Goal: Task Accomplishment & Management: Manage account settings

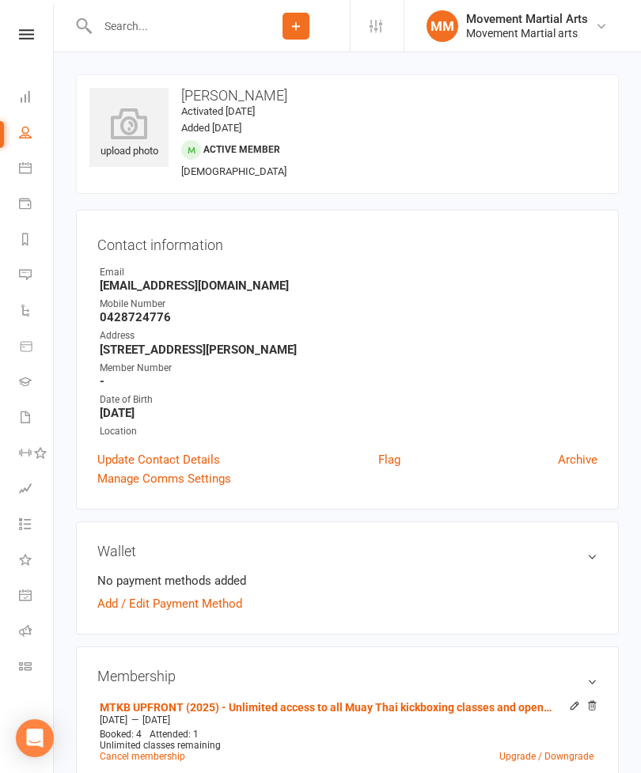
click at [25, 93] on icon at bounding box center [25, 96] width 13 height 13
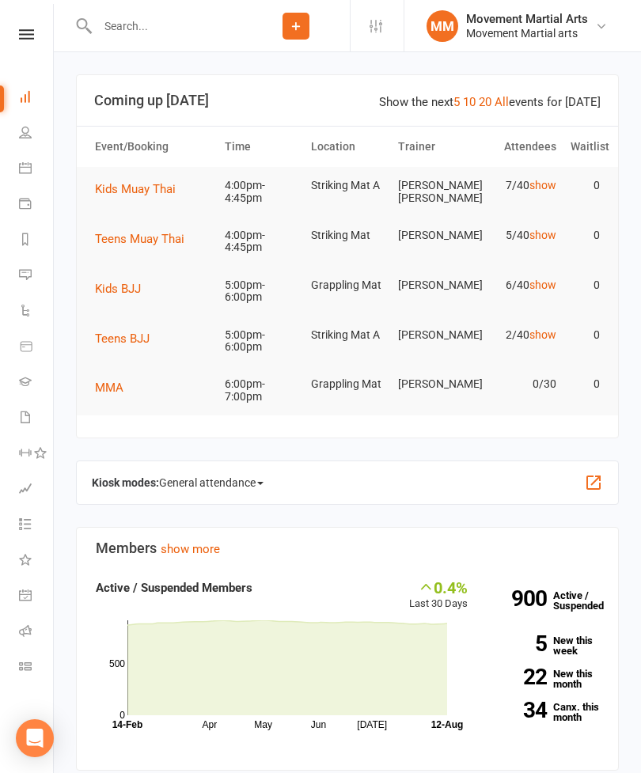
click at [166, 235] on span "Teens Muay Thai" at bounding box center [139, 239] width 89 height 14
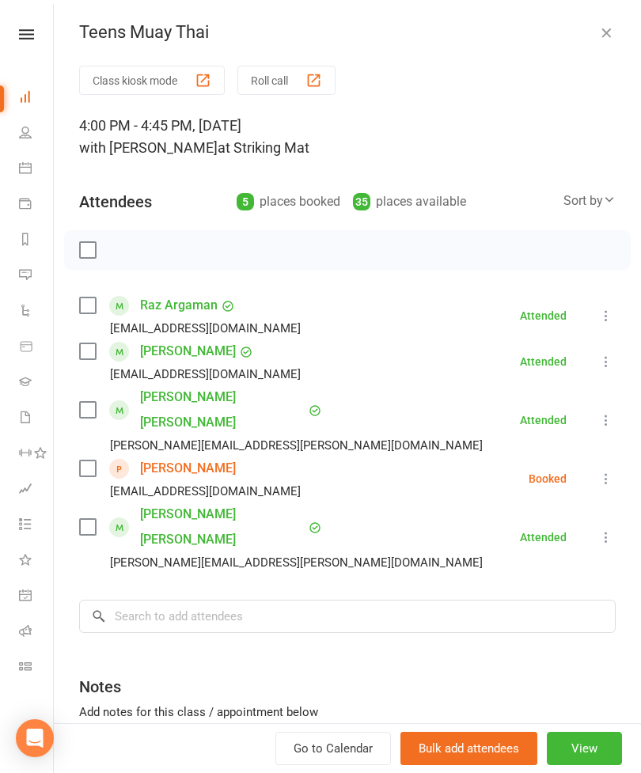
click at [92, 402] on label at bounding box center [87, 410] width 16 height 16
click at [598, 196] on div "Sort by" at bounding box center [590, 201] width 52 height 21
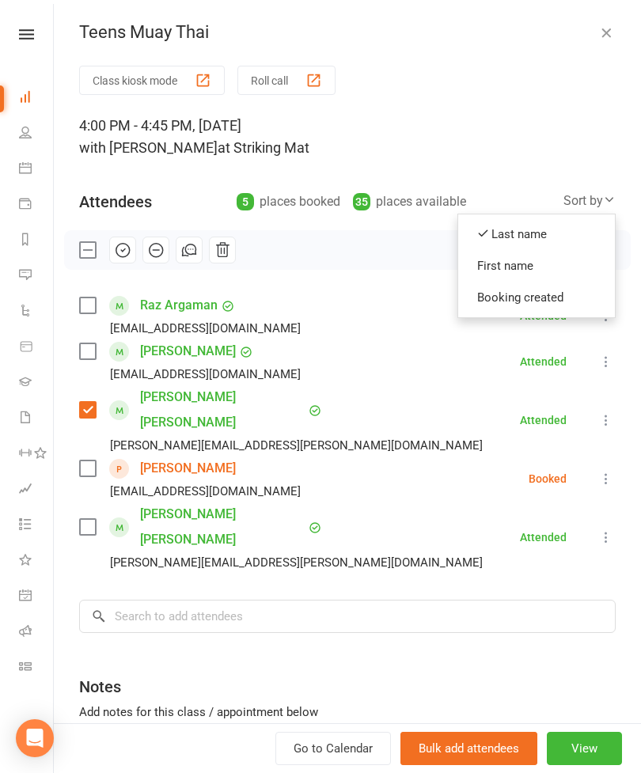
click at [574, 220] on link "Last name" at bounding box center [536, 234] width 157 height 32
click at [583, 209] on div "Sort by" at bounding box center [590, 201] width 52 height 21
click at [531, 277] on link "First name" at bounding box center [536, 266] width 157 height 32
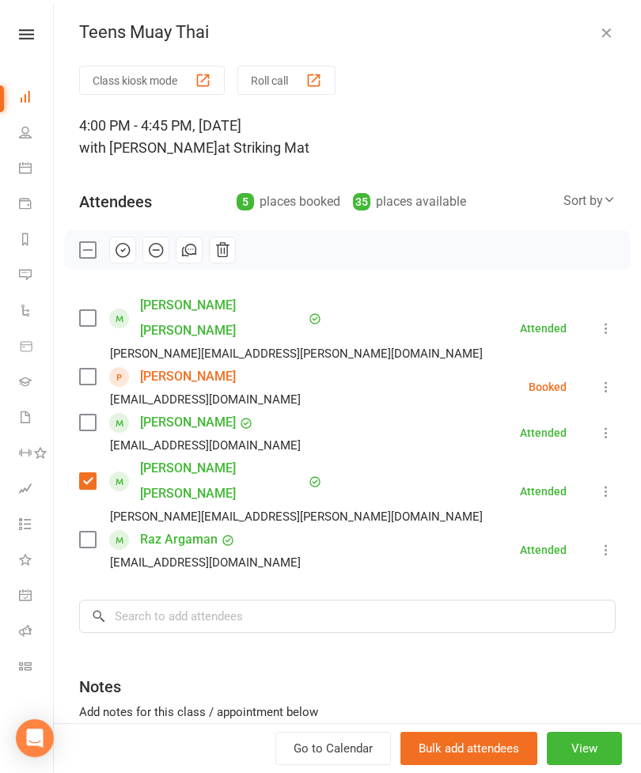
click at [95, 310] on label at bounding box center [87, 318] width 16 height 16
click at [268, 600] on input "search" at bounding box center [347, 616] width 537 height 33
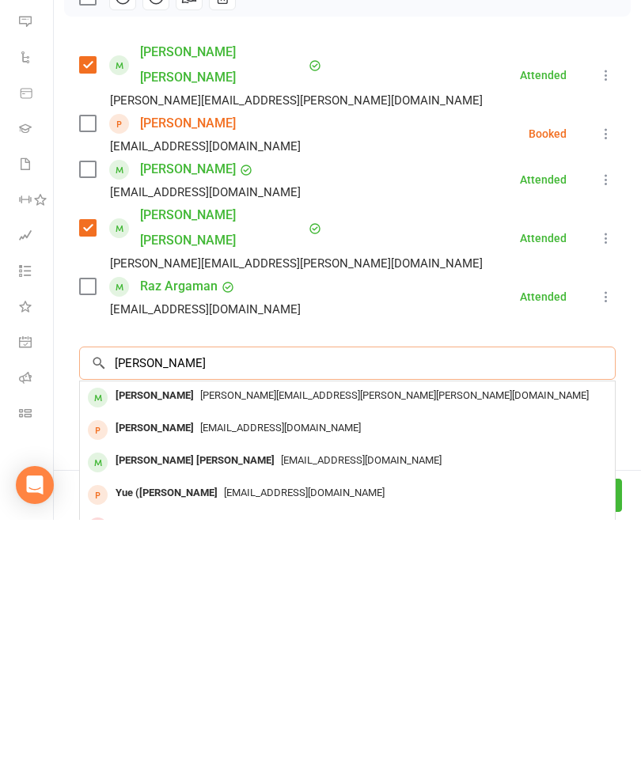
type input "[PERSON_NAME]"
click at [200, 643] on span "[PERSON_NAME][EMAIL_ADDRESS][PERSON_NAME][PERSON_NAME][DOMAIN_NAME]" at bounding box center [394, 649] width 389 height 12
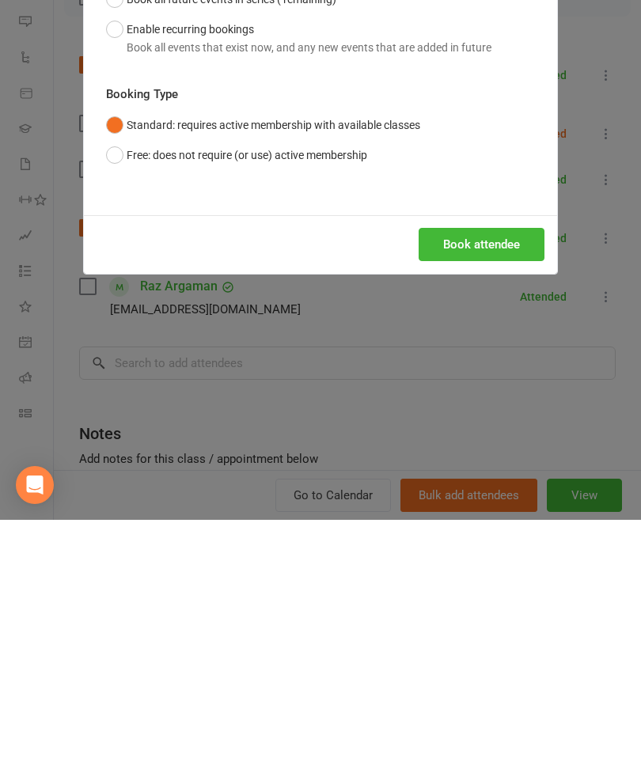
scroll to position [306, 0]
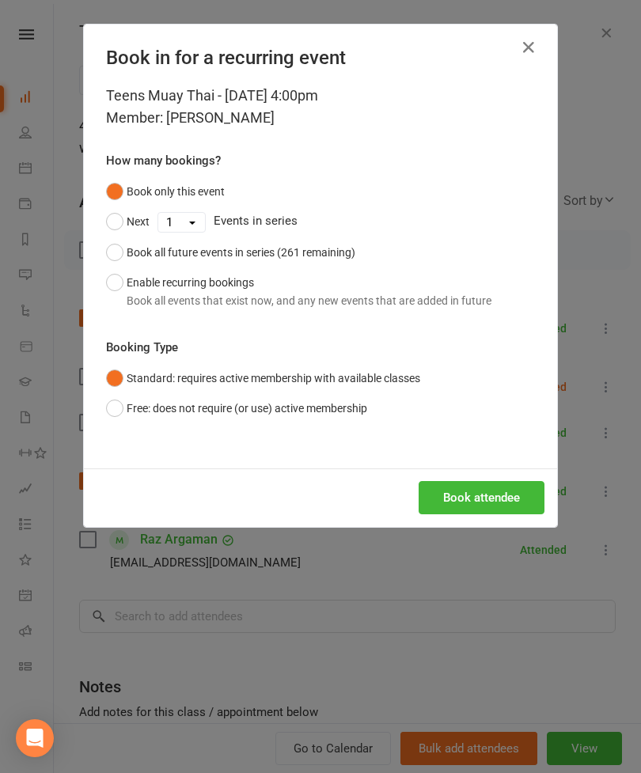
click at [487, 501] on button "Book attendee" at bounding box center [482, 497] width 126 height 33
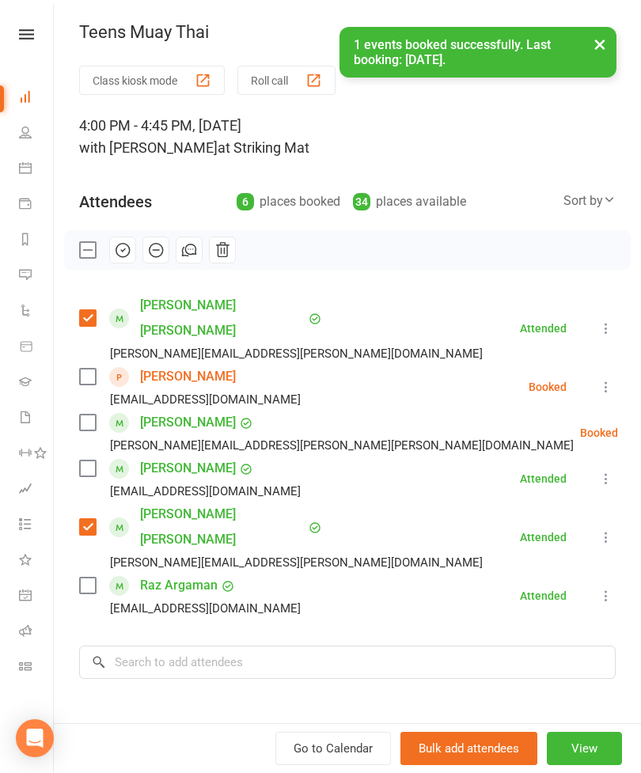
click at [92, 415] on label at bounding box center [87, 423] width 16 height 16
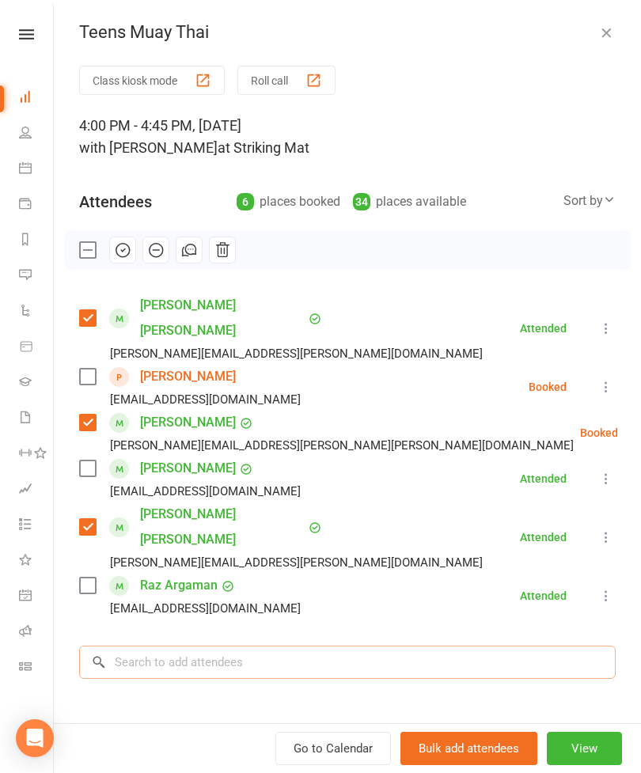
click at [283, 646] on input "search" at bounding box center [347, 662] width 537 height 33
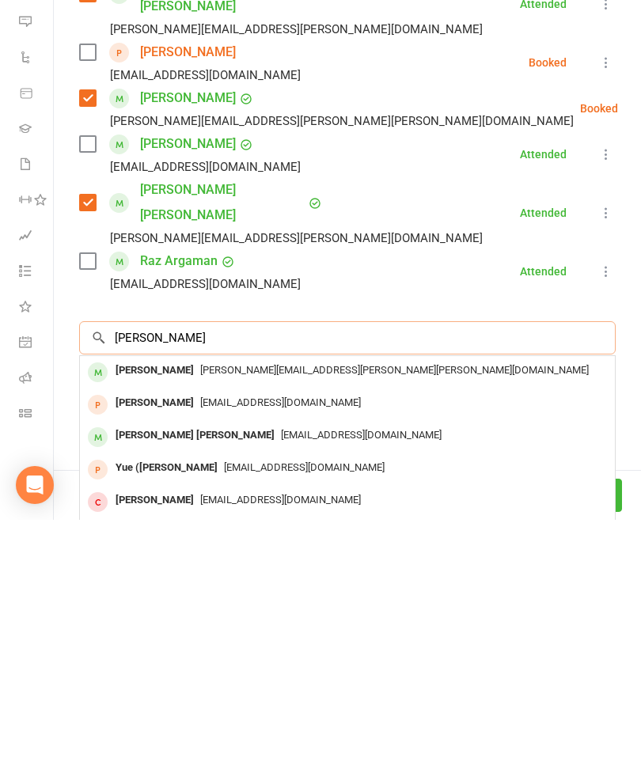
scroll to position [73, 0]
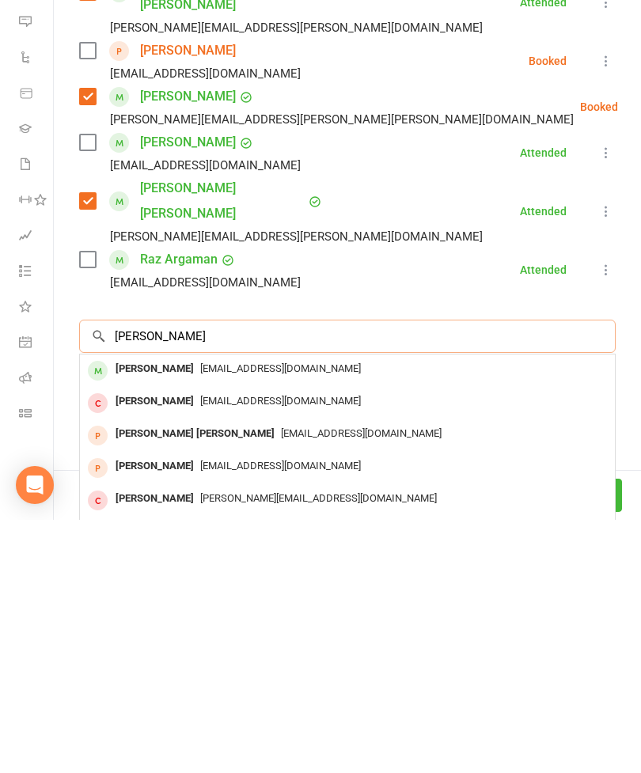
type input "[PERSON_NAME]"
click at [145, 611] on div "[PERSON_NAME]" at bounding box center [154, 622] width 91 height 23
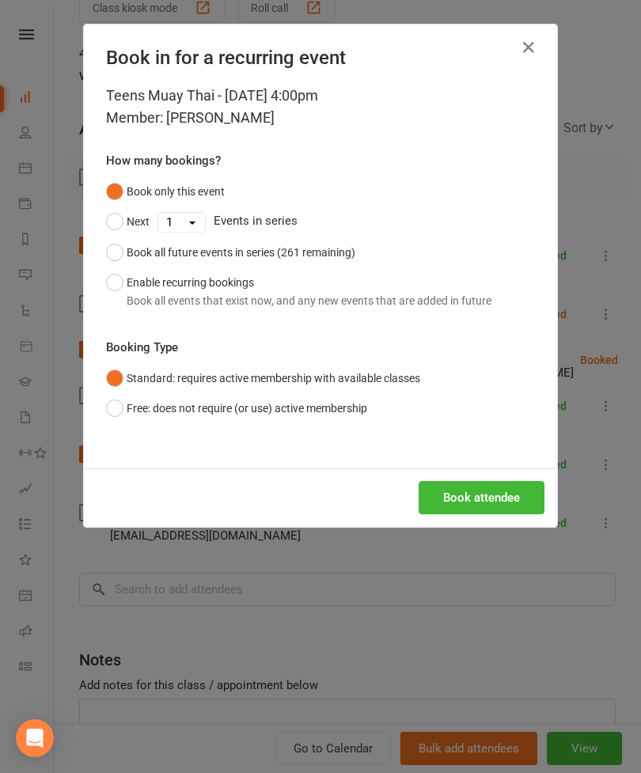
click at [475, 525] on div "Book in for a recurring event Teens Muay Thai - [DATE] 4:00pm Member: [PERSON_N…" at bounding box center [320, 276] width 475 height 504
click at [505, 505] on button "Book attendee" at bounding box center [482, 497] width 126 height 33
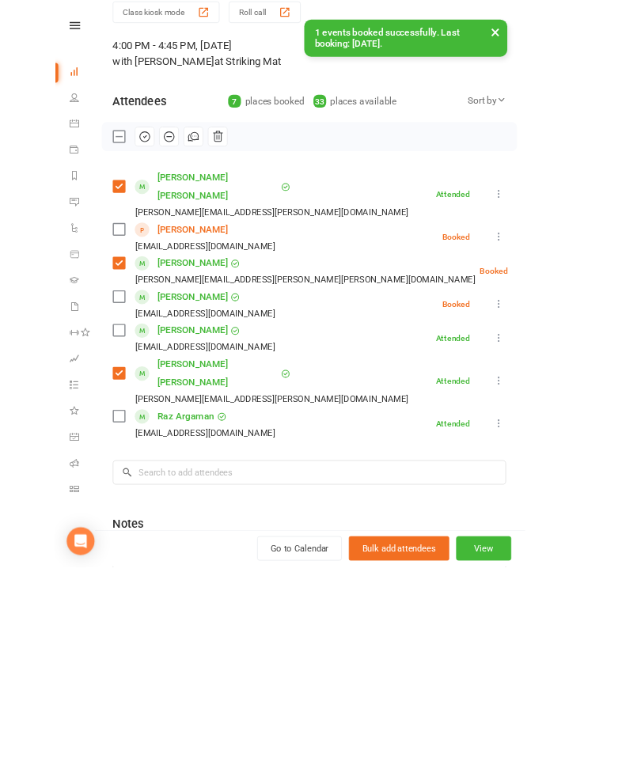
scroll to position [534, 0]
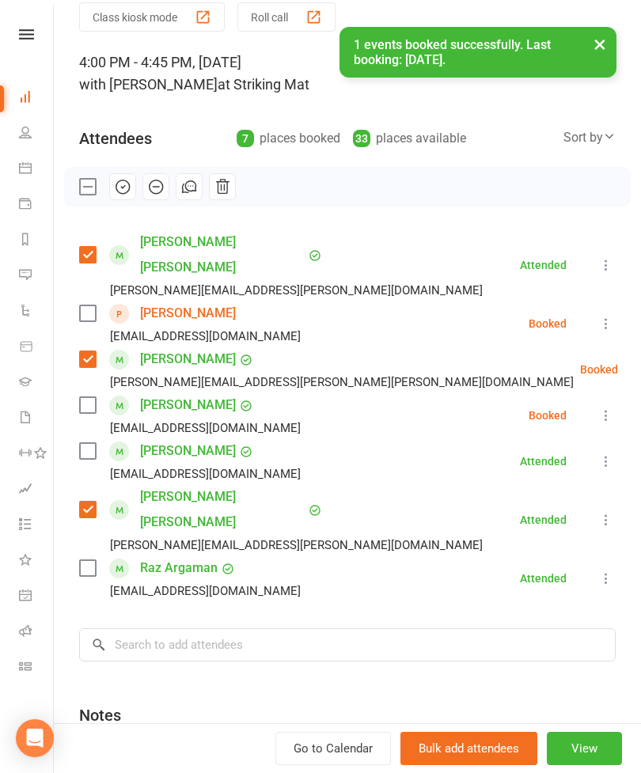
click at [83, 397] on label at bounding box center [87, 405] width 16 height 16
click at [94, 560] on label at bounding box center [87, 568] width 16 height 16
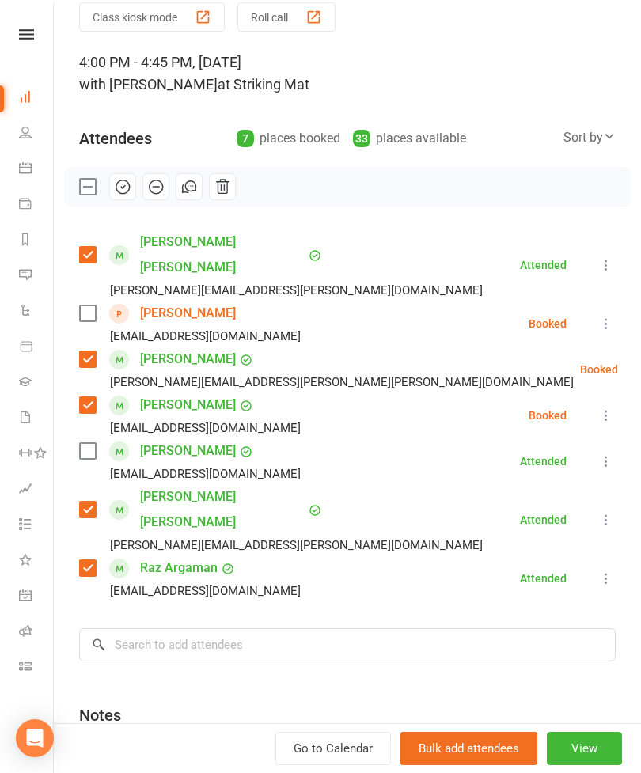
click at [89, 306] on label at bounding box center [87, 314] width 16 height 16
click at [275, 629] on input "search" at bounding box center [347, 645] width 537 height 33
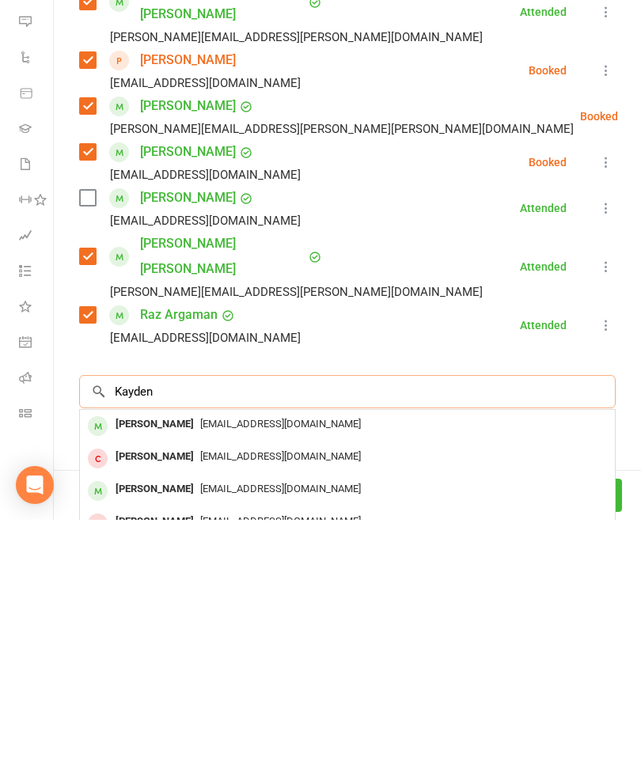
type input "Kayden"
click at [200, 671] on span "[EMAIL_ADDRESS][DOMAIN_NAME]" at bounding box center [280, 677] width 161 height 12
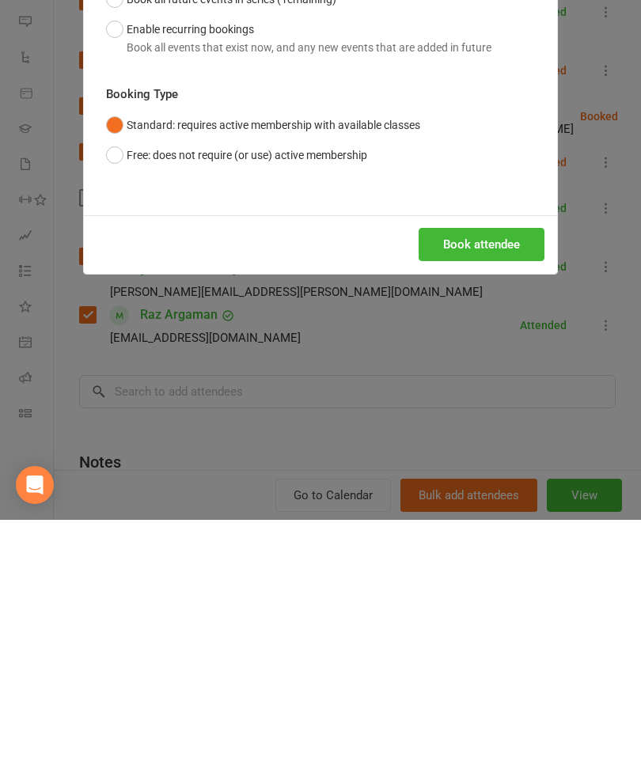
scroll to position [869, 0]
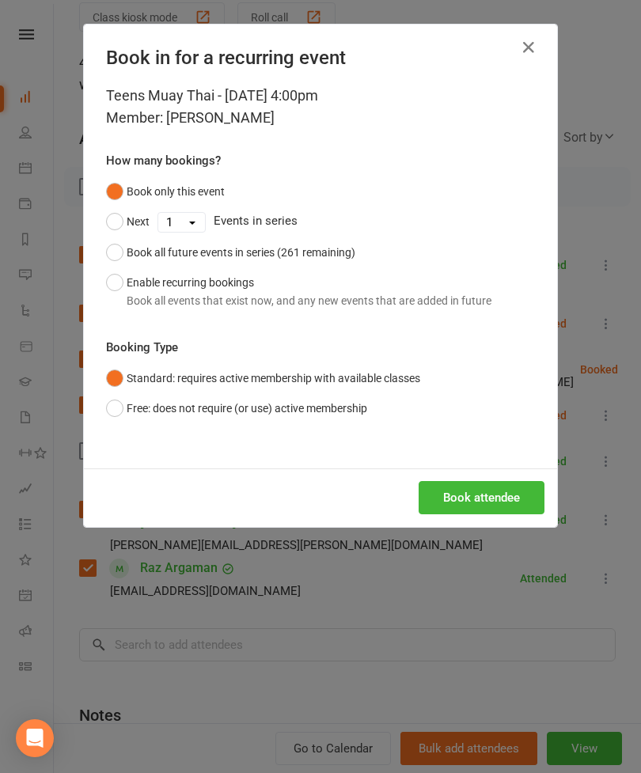
click at [476, 490] on button "Book attendee" at bounding box center [482, 497] width 126 height 33
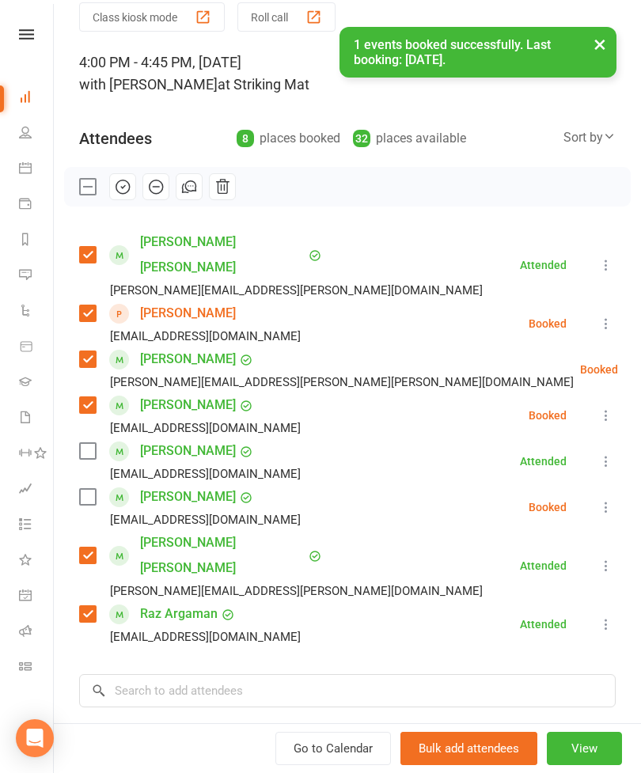
click at [89, 489] on label at bounding box center [87, 497] width 16 height 16
click at [202, 674] on input "search" at bounding box center [347, 690] width 537 height 33
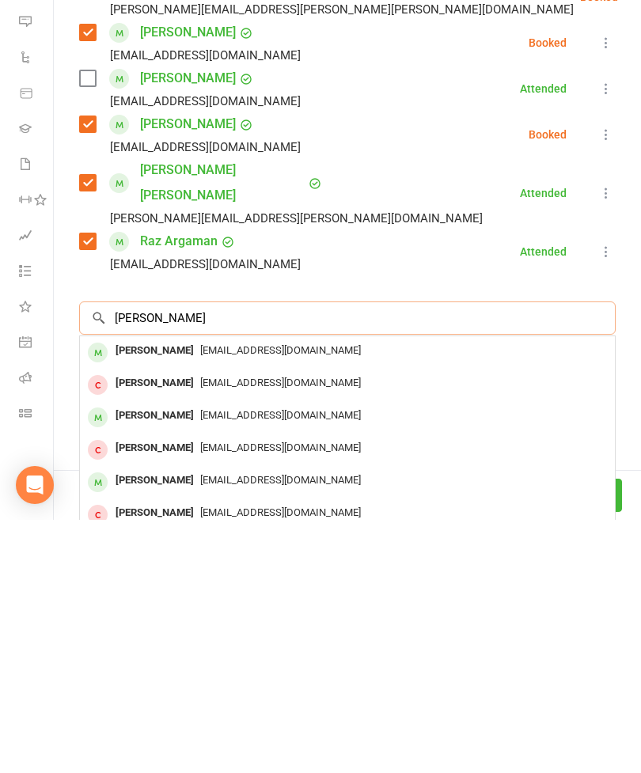
scroll to position [997, 0]
type input "[PERSON_NAME]"
click at [148, 593] on div "[PERSON_NAME]" at bounding box center [154, 604] width 91 height 23
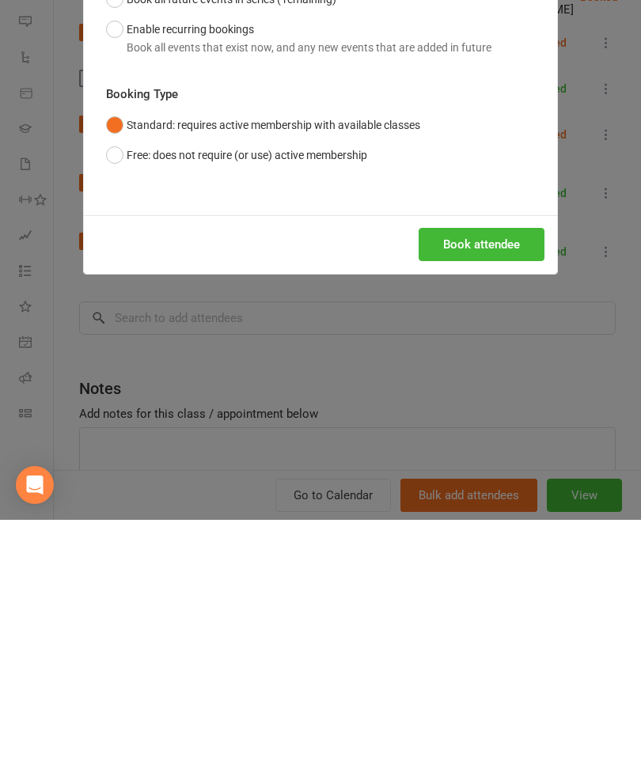
scroll to position [1250, 0]
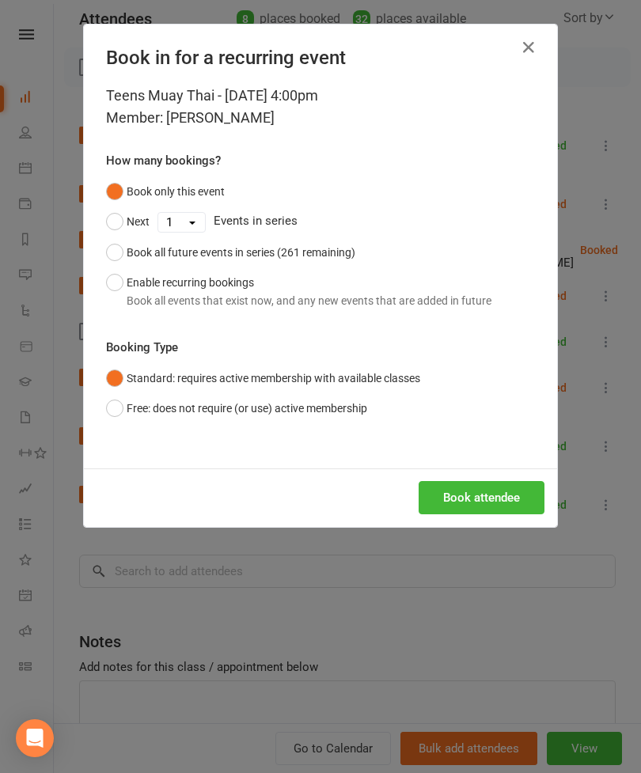
click at [480, 496] on button "Book attendee" at bounding box center [482, 497] width 126 height 33
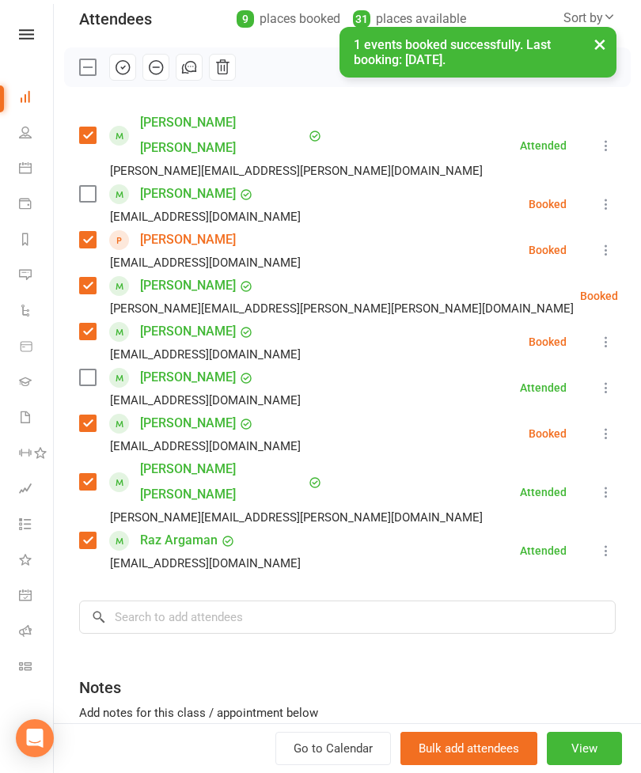
click at [80, 186] on label at bounding box center [87, 194] width 16 height 16
click at [310, 601] on input "search" at bounding box center [347, 617] width 537 height 33
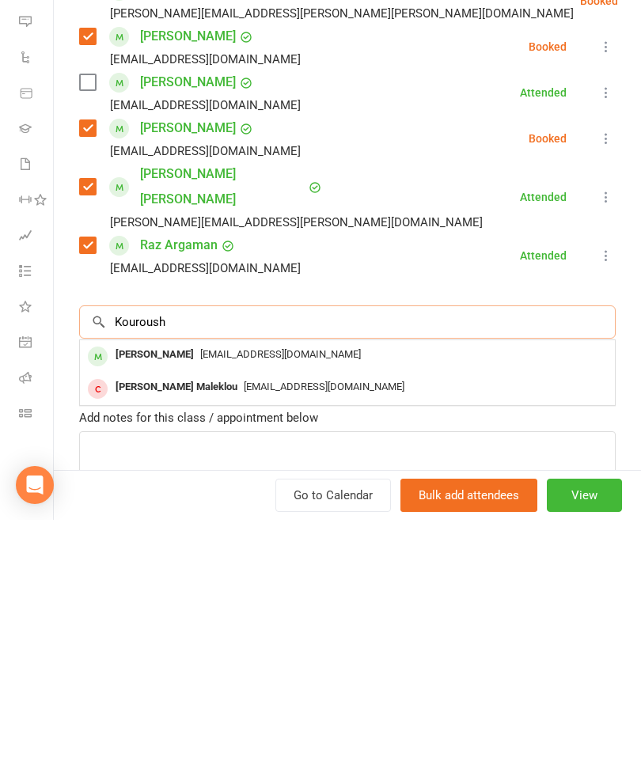
scroll to position [241, 0]
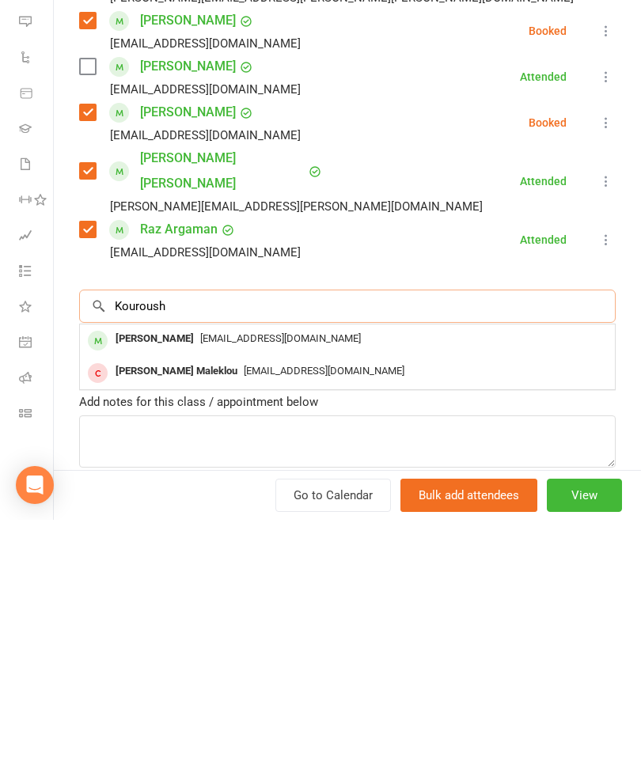
type input "Kouroush"
click at [182, 581] on div "[PERSON_NAME]" at bounding box center [154, 592] width 91 height 23
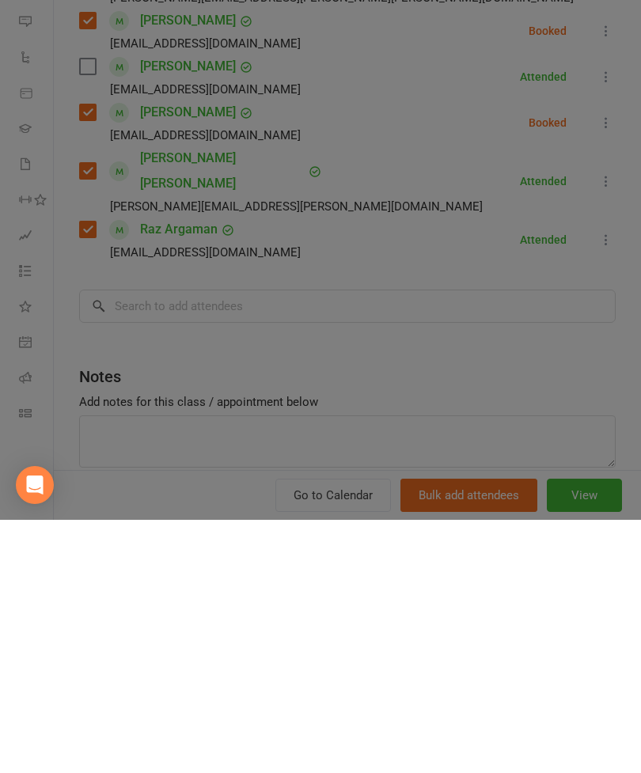
scroll to position [1557, 0]
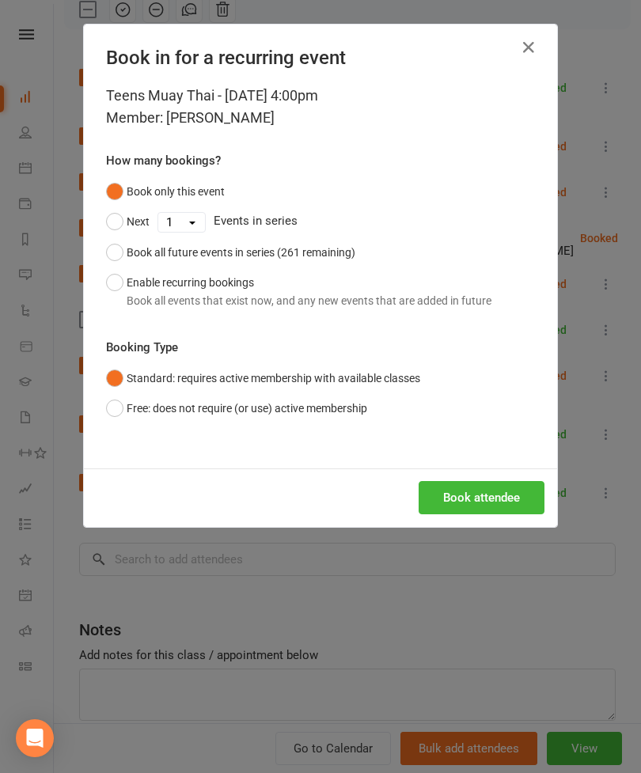
click at [484, 486] on button "Book attendee" at bounding box center [482, 497] width 126 height 33
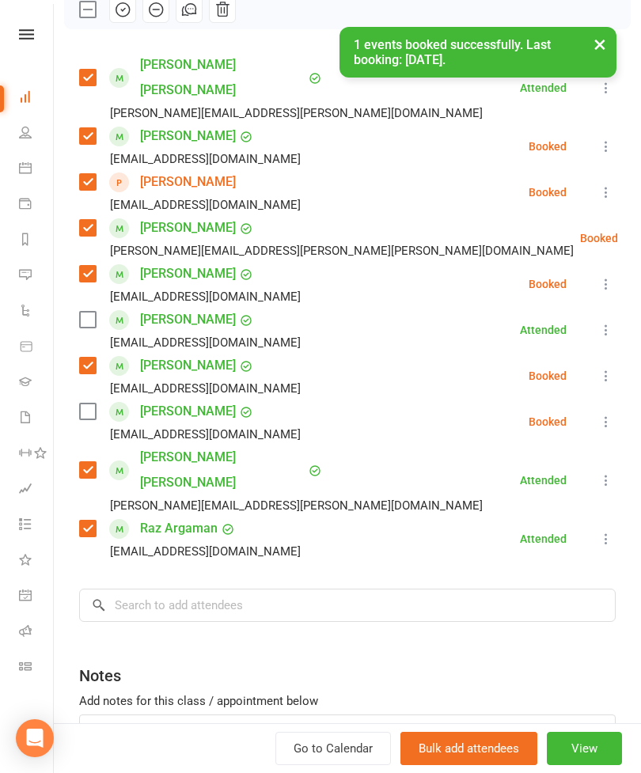
click at [109, 399] on div "[PERSON_NAME] [EMAIL_ADDRESS][DOMAIN_NAME]" at bounding box center [193, 422] width 228 height 46
click at [85, 404] on label at bounding box center [87, 412] width 16 height 16
click at [206, 589] on input "search" at bounding box center [347, 605] width 537 height 33
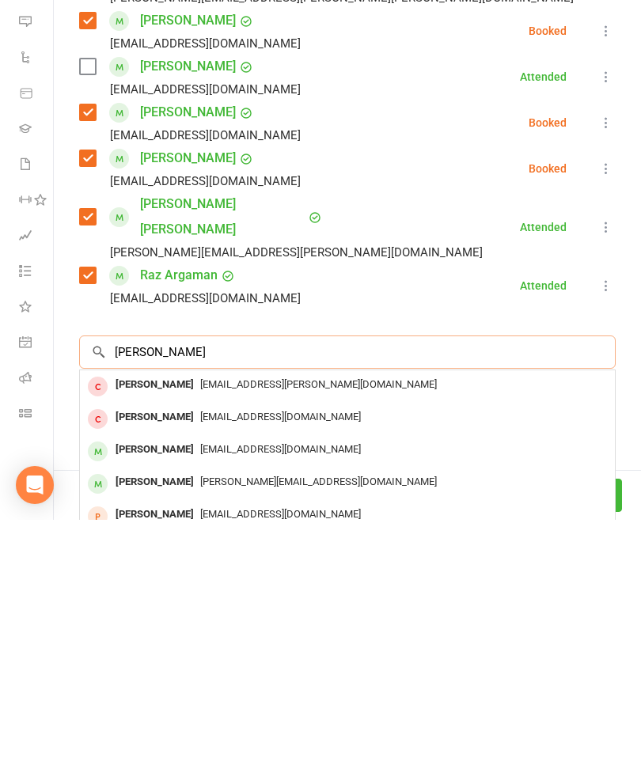
type input "[PERSON_NAME]"
click at [200, 697] on span "[EMAIL_ADDRESS][DOMAIN_NAME]" at bounding box center [280, 703] width 161 height 12
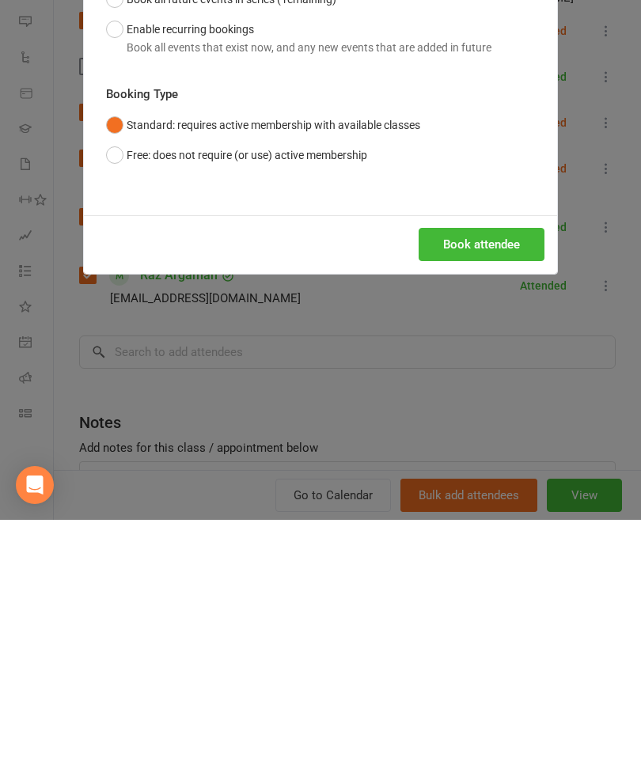
scroll to position [1838, 0]
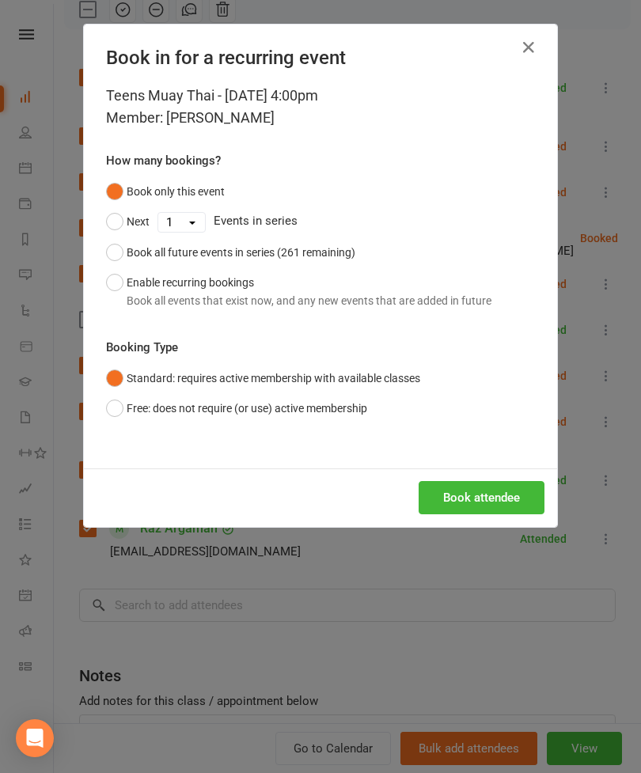
click at [485, 511] on button "Book attendee" at bounding box center [482, 497] width 126 height 33
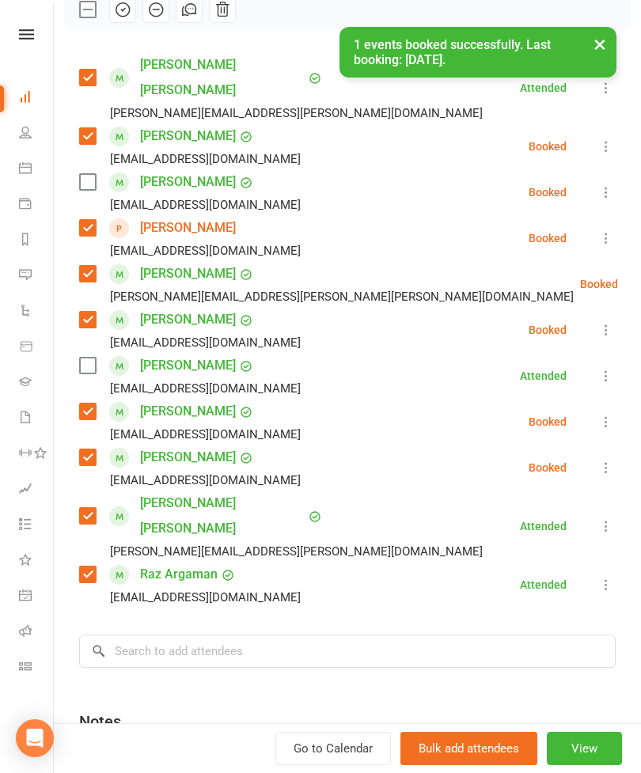
click at [85, 174] on label at bounding box center [87, 182] width 16 height 16
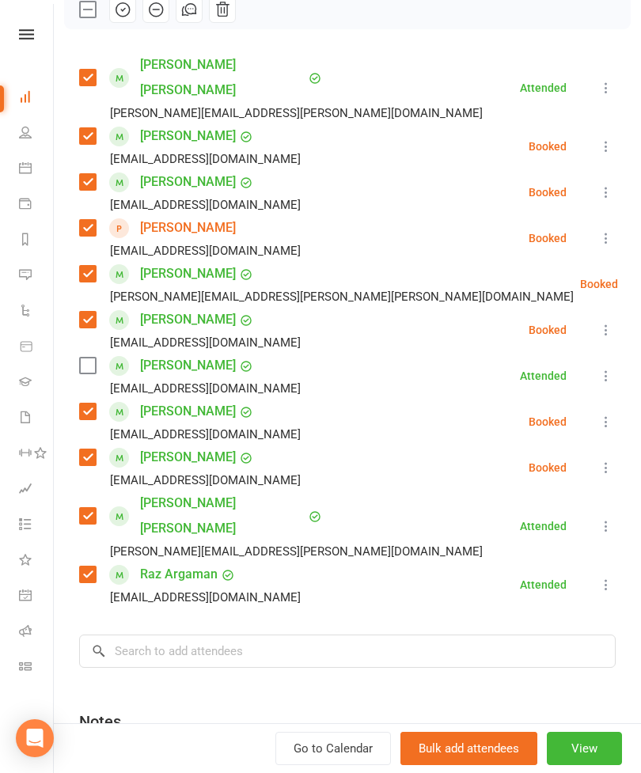
click at [302, 627] on div "Class kiosk mode Roll call 4:00 PM - 4:45 PM, [DATE] with [PERSON_NAME] at Stri…" at bounding box center [347, 358] width 587 height 1067
click at [322, 635] on input "search" at bounding box center [347, 651] width 537 height 33
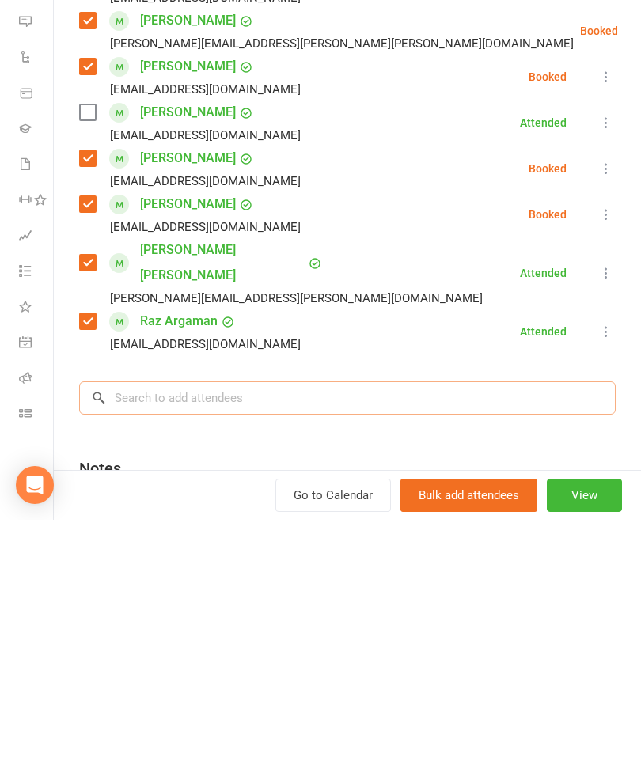
type input "R"
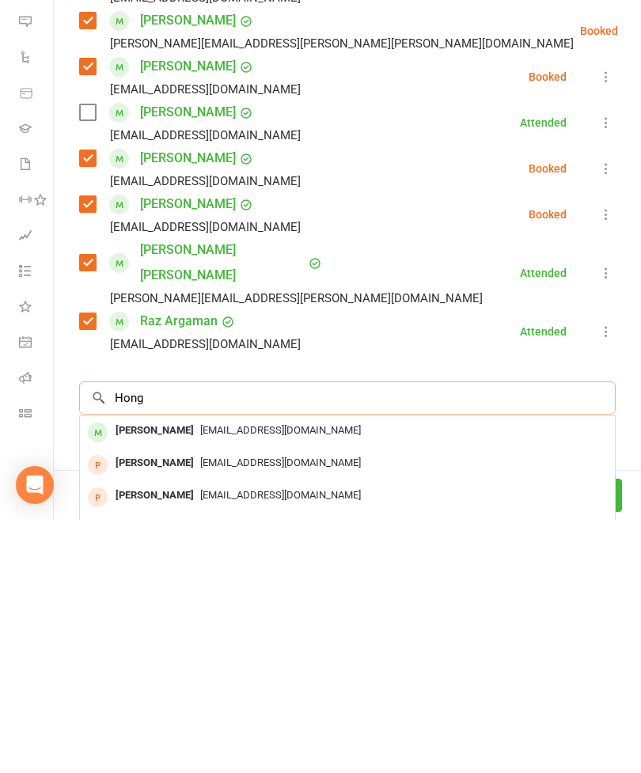
type input "Hong"
click at [152, 673] on div "[PERSON_NAME]" at bounding box center [154, 684] width 91 height 23
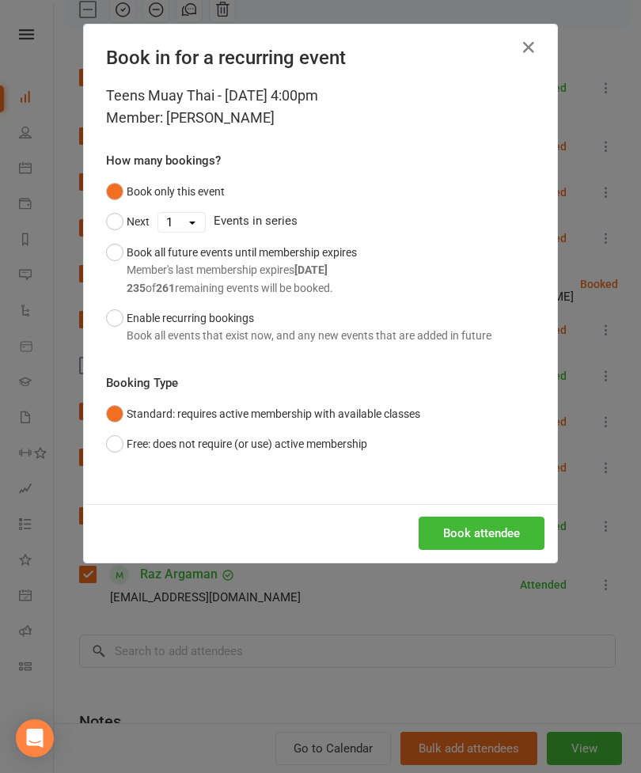
click at [469, 543] on button "Book attendee" at bounding box center [482, 533] width 126 height 33
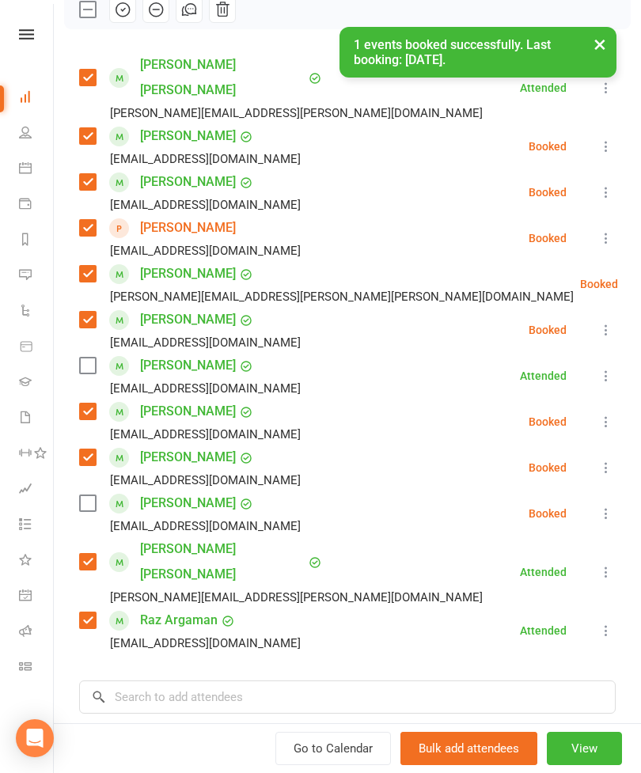
click at [94, 496] on label at bounding box center [87, 504] width 16 height 16
click at [175, 681] on input "search" at bounding box center [347, 697] width 537 height 33
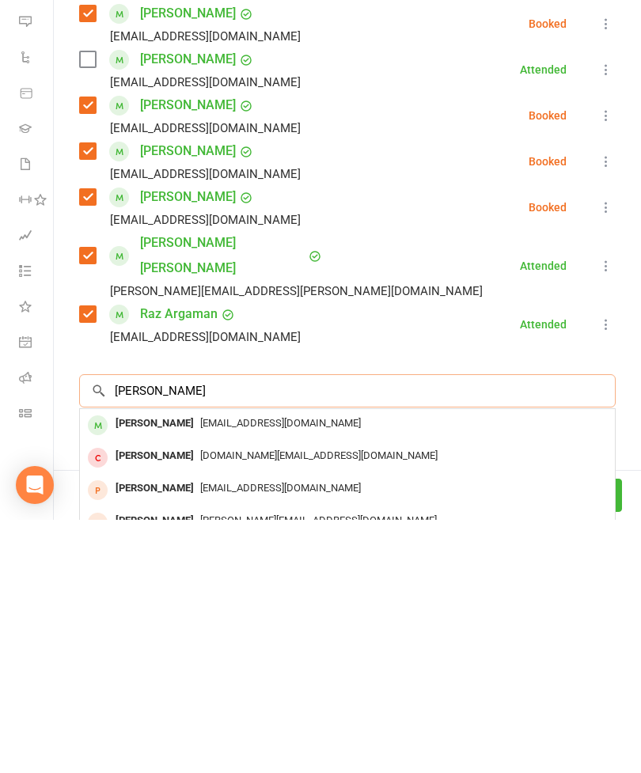
type input "[PERSON_NAME]"
click at [151, 666] on div "[PERSON_NAME]" at bounding box center [154, 677] width 91 height 23
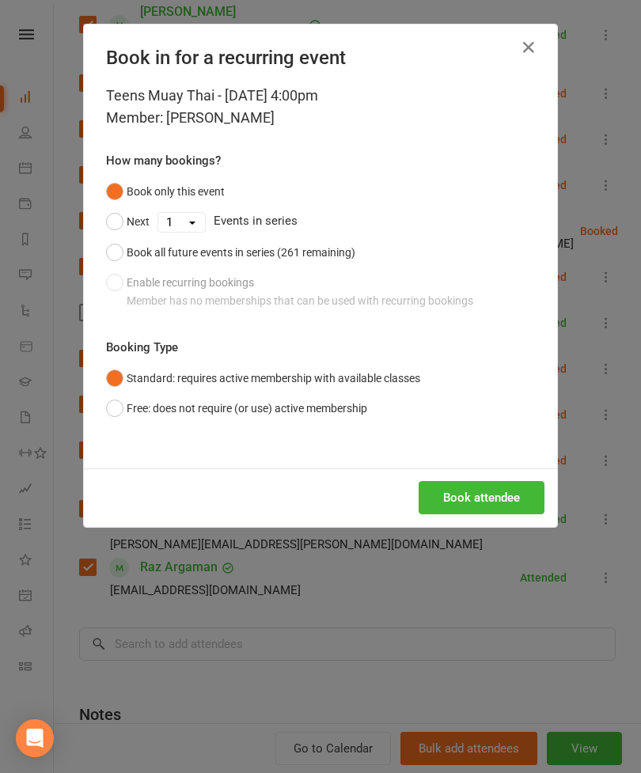
click at [452, 497] on button "Book attendee" at bounding box center [482, 497] width 126 height 33
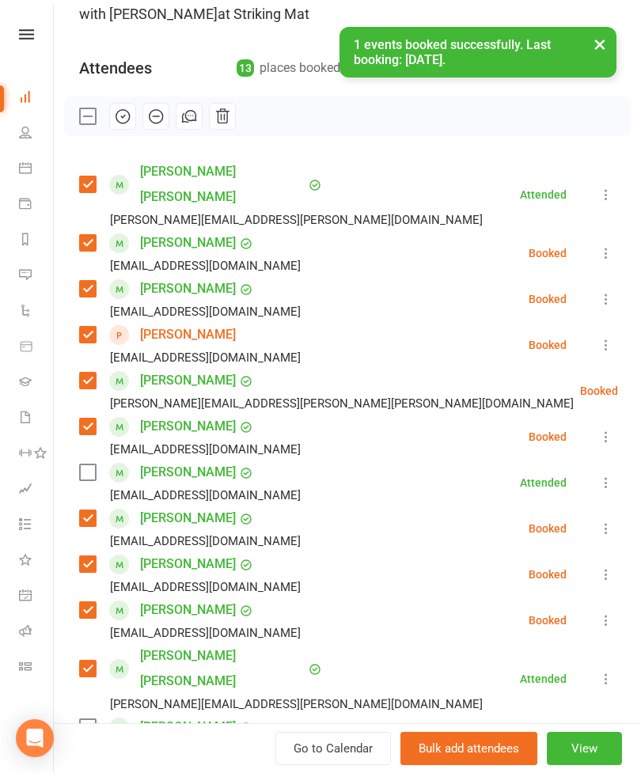
scroll to position [131, 0]
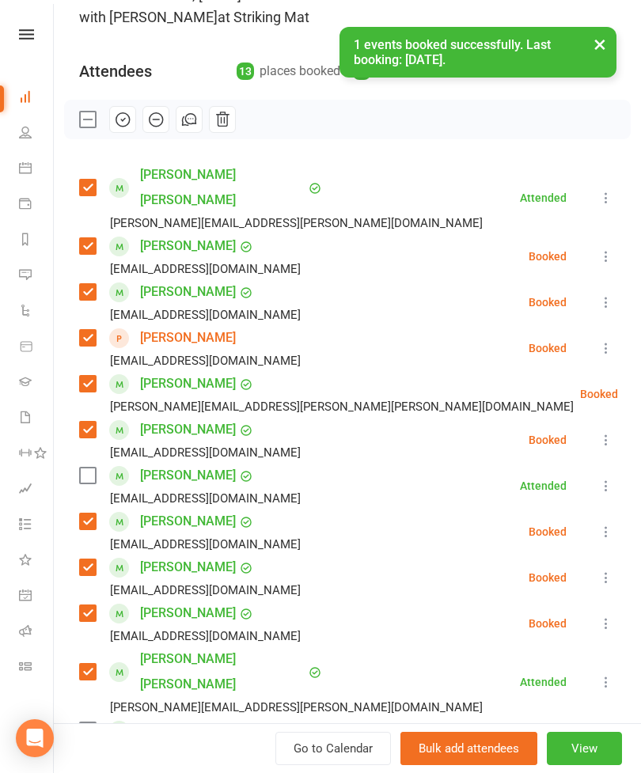
click at [88, 723] on label at bounding box center [87, 731] width 16 height 16
click at [606, 478] on icon at bounding box center [606, 486] width 16 height 16
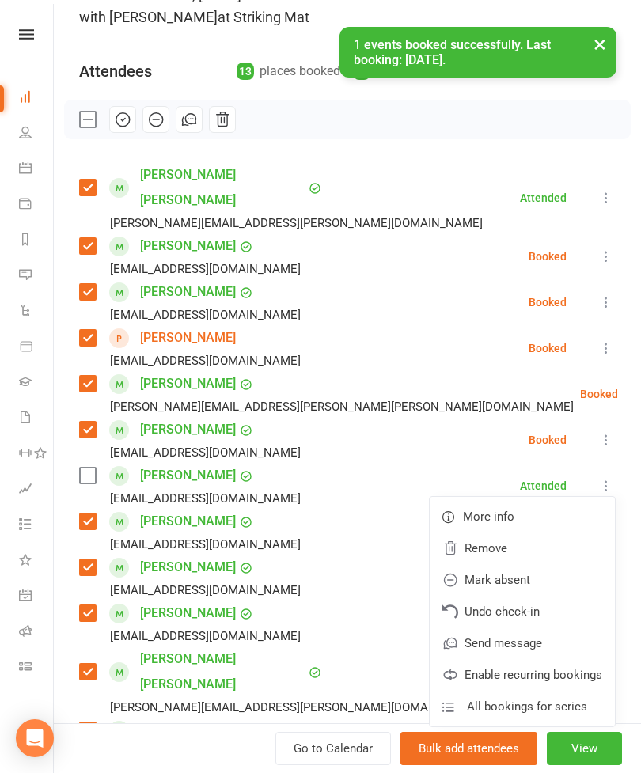
click at [535, 533] on link "Remove" at bounding box center [522, 549] width 185 height 32
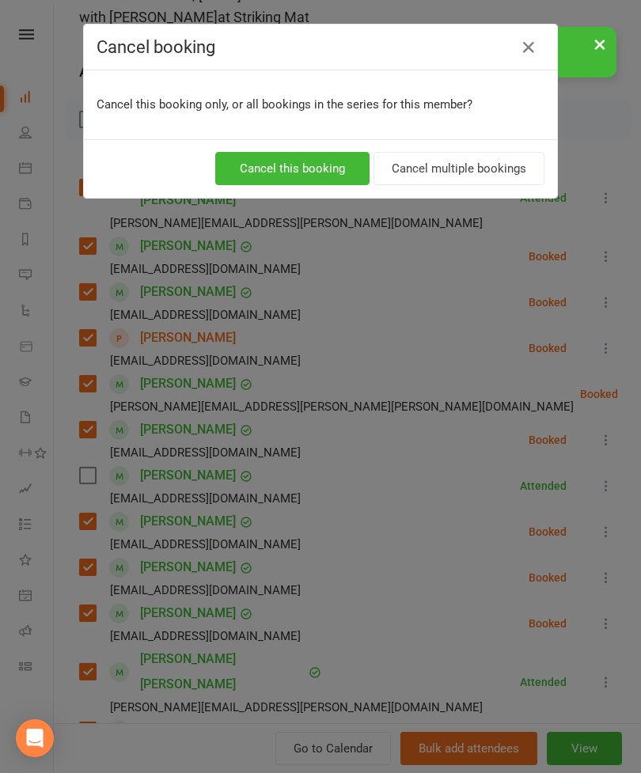
click at [337, 166] on button "Cancel this booking" at bounding box center [292, 168] width 154 height 33
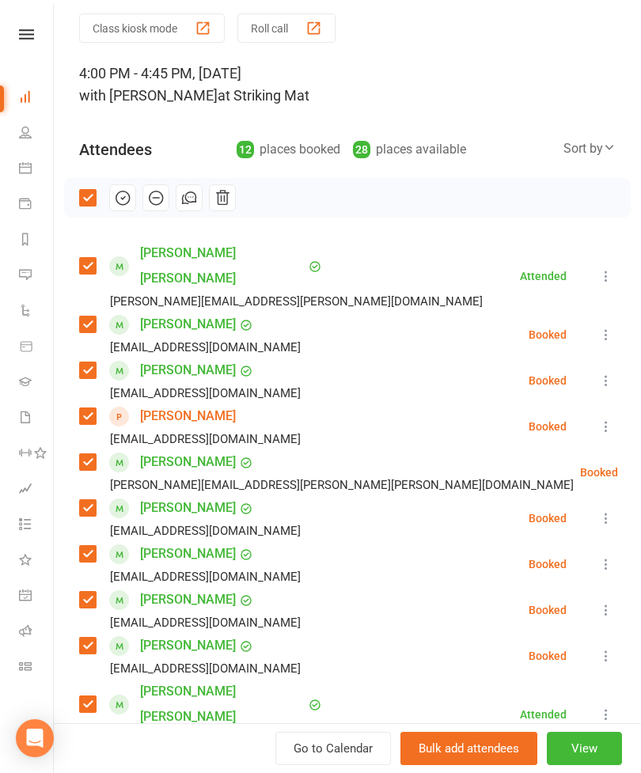
scroll to position [55, 0]
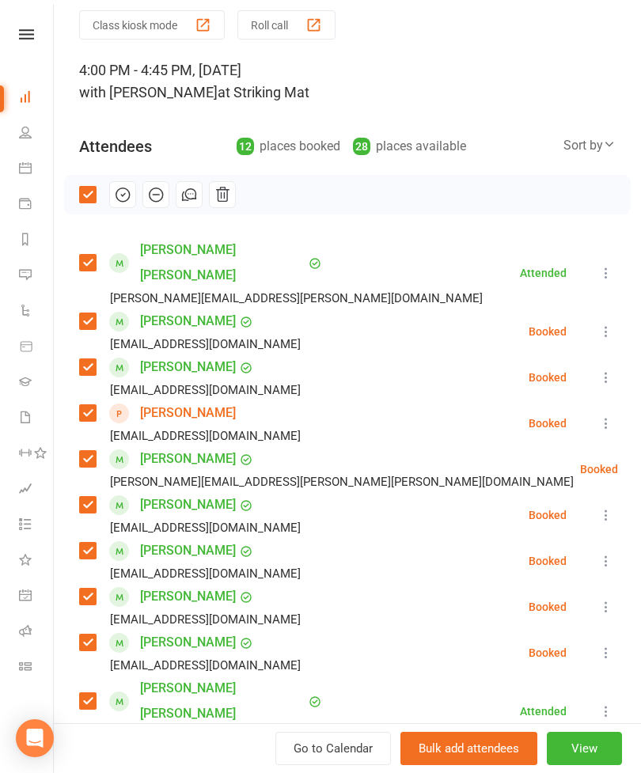
click at [127, 201] on icon "button" at bounding box center [122, 194] width 17 height 17
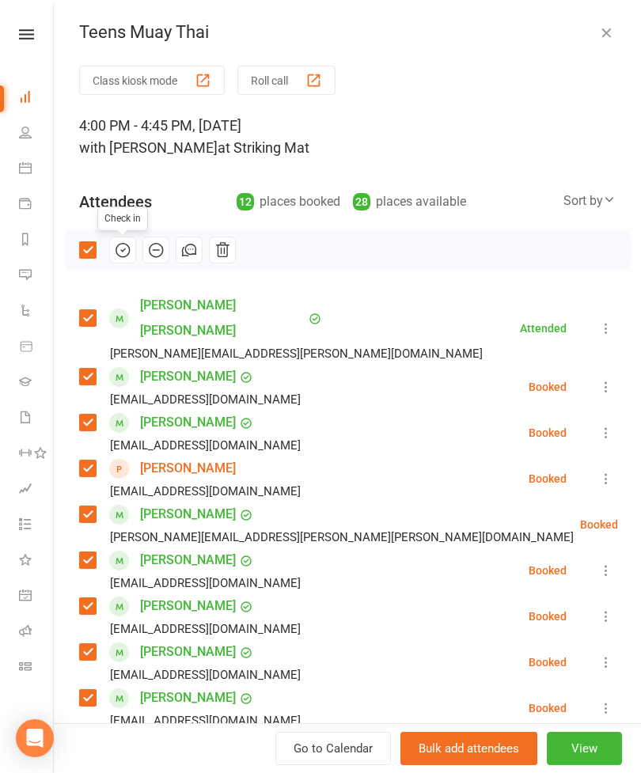
scroll to position [0, 0]
click at [602, 31] on icon "button" at bounding box center [606, 33] width 16 height 16
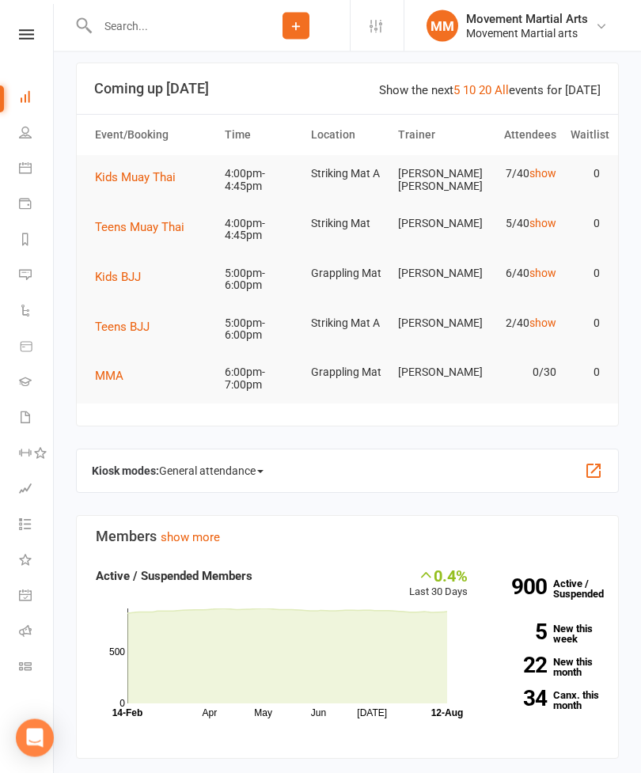
click at [147, 176] on span "Kids Muay Thai" at bounding box center [135, 178] width 81 height 14
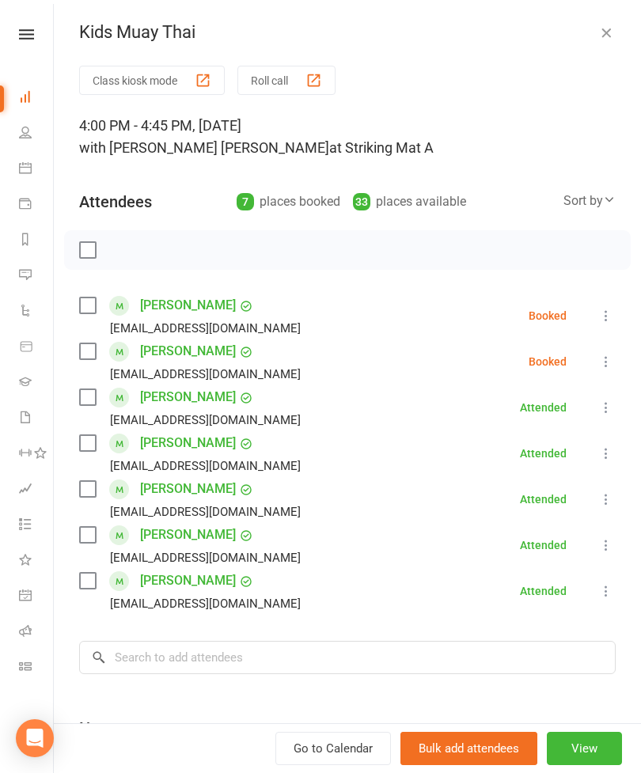
scroll to position [42, 0]
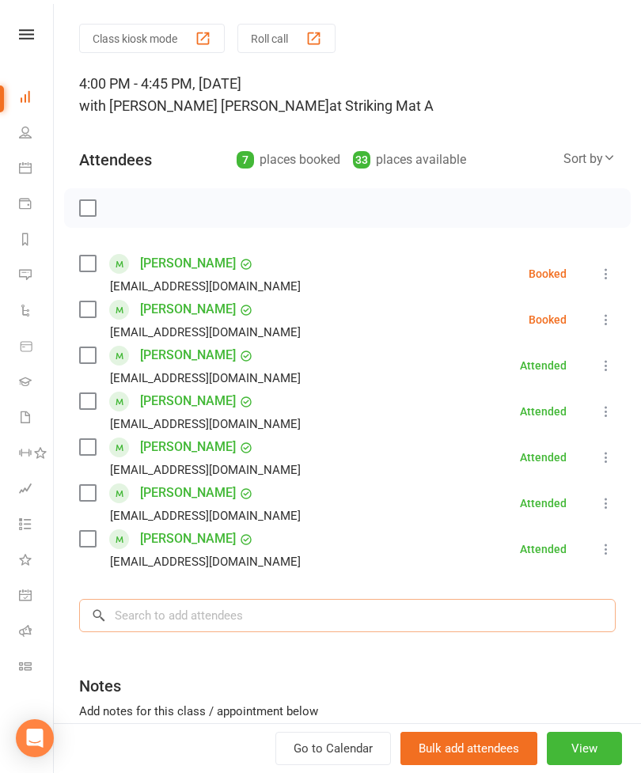
click at [351, 607] on input "search" at bounding box center [347, 615] width 537 height 33
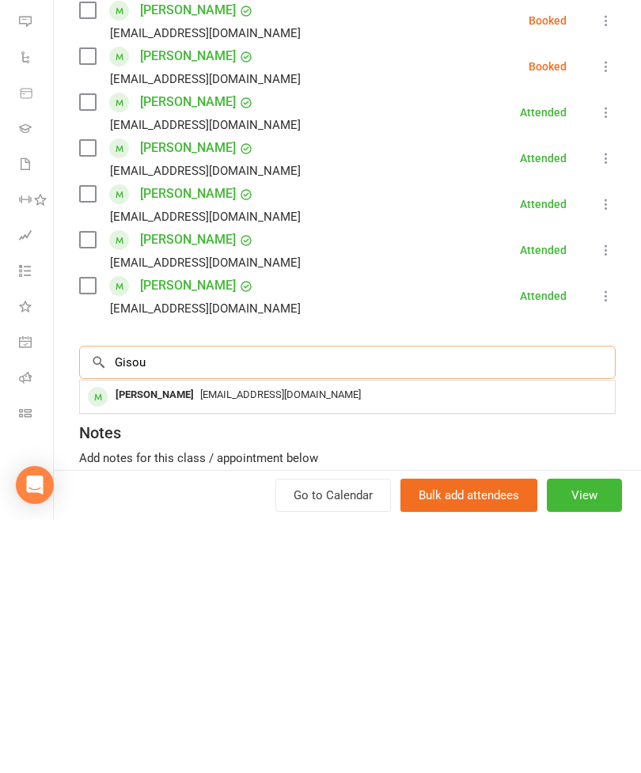
type input "Gisou"
click at [170, 637] on div "[PERSON_NAME]" at bounding box center [154, 648] width 91 height 23
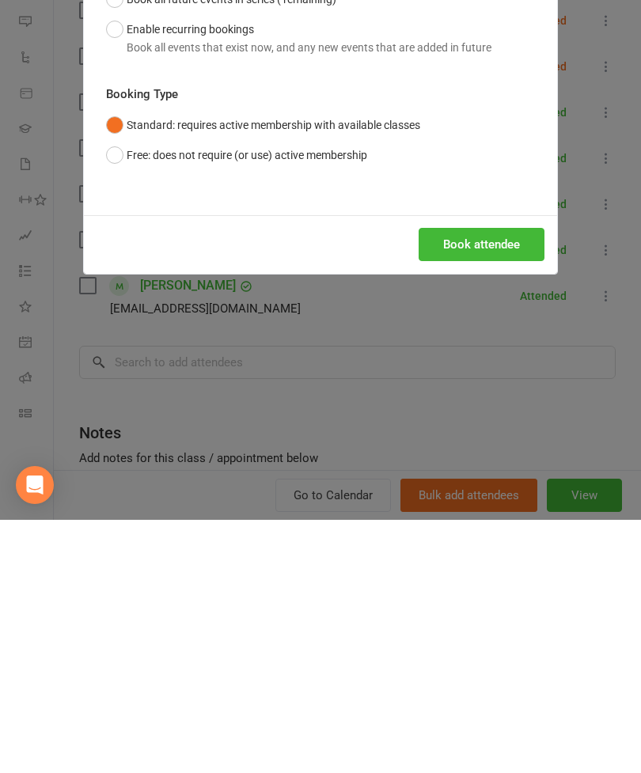
scroll to position [368, 0]
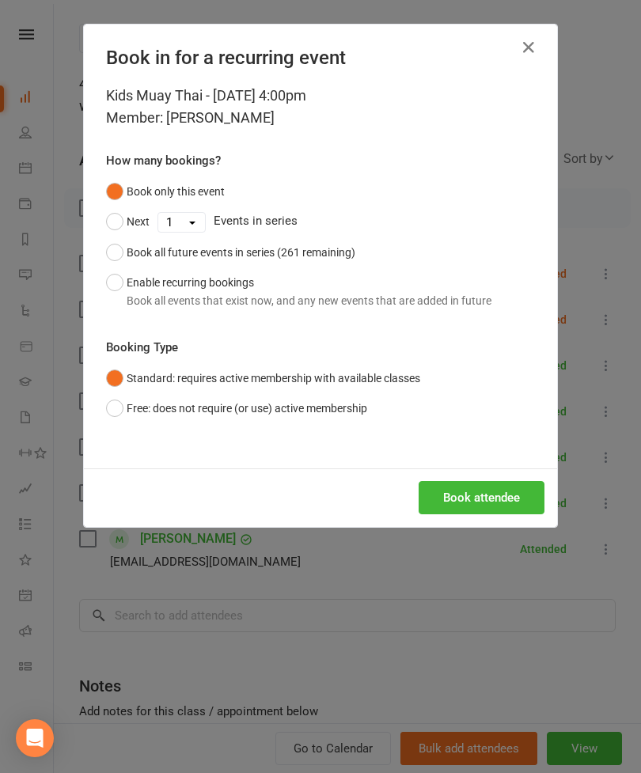
click at [481, 499] on button "Book attendee" at bounding box center [482, 497] width 126 height 33
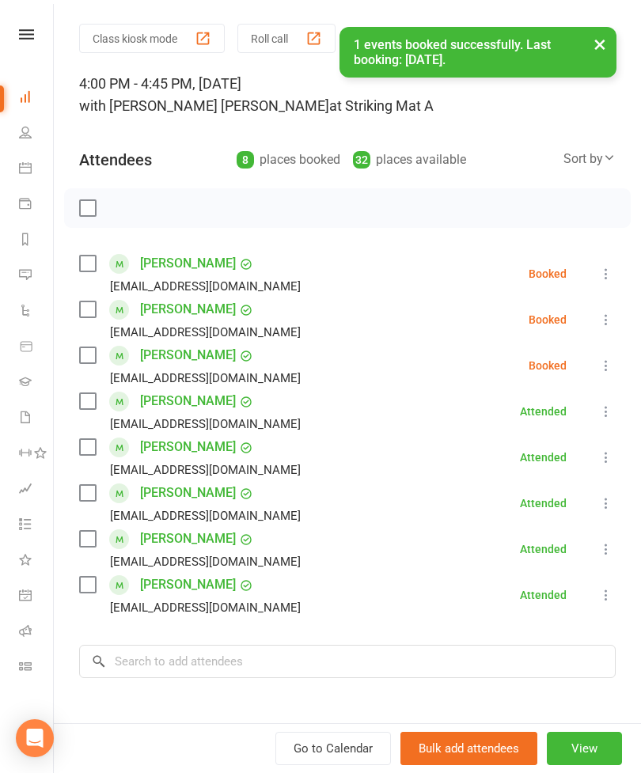
click at [83, 307] on label at bounding box center [87, 310] width 16 height 16
click at [225, 648] on input "search" at bounding box center [347, 661] width 537 height 33
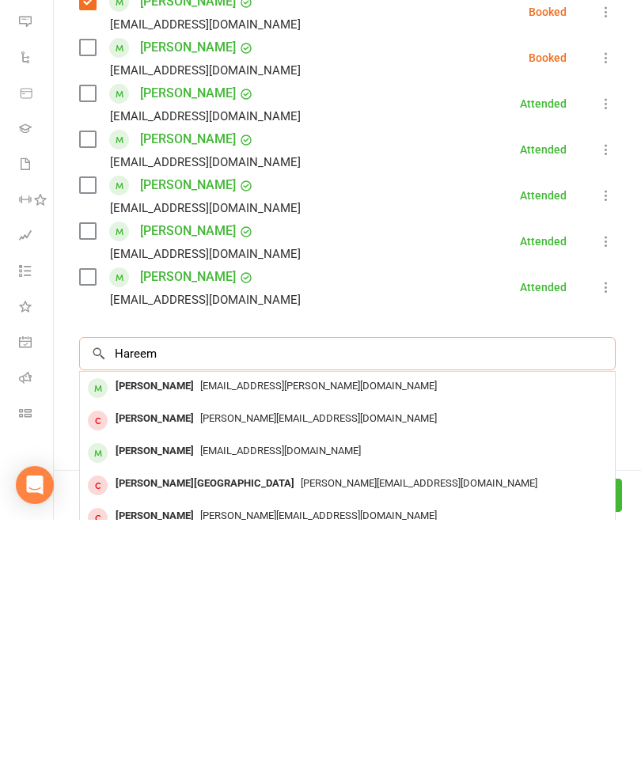
scroll to position [139, 0]
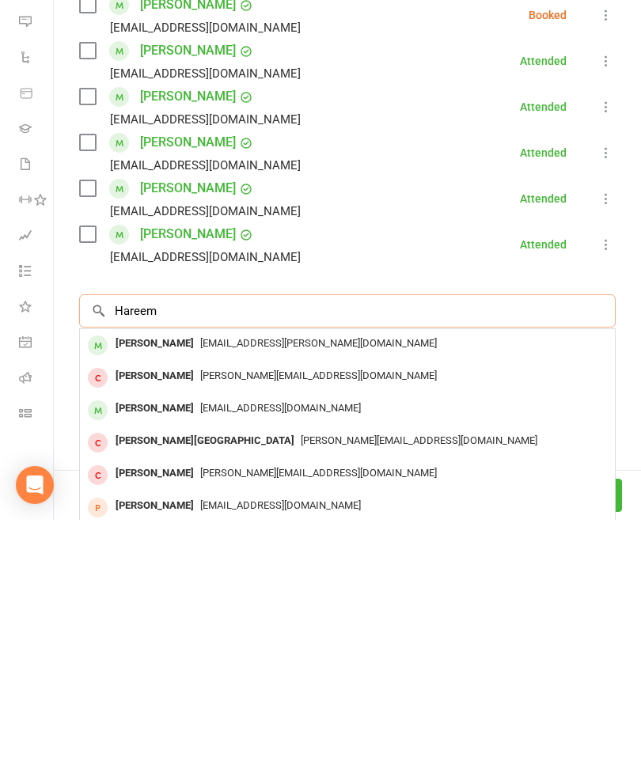
type input "Hareem"
click at [169, 586] on div "[PERSON_NAME]" at bounding box center [154, 597] width 91 height 23
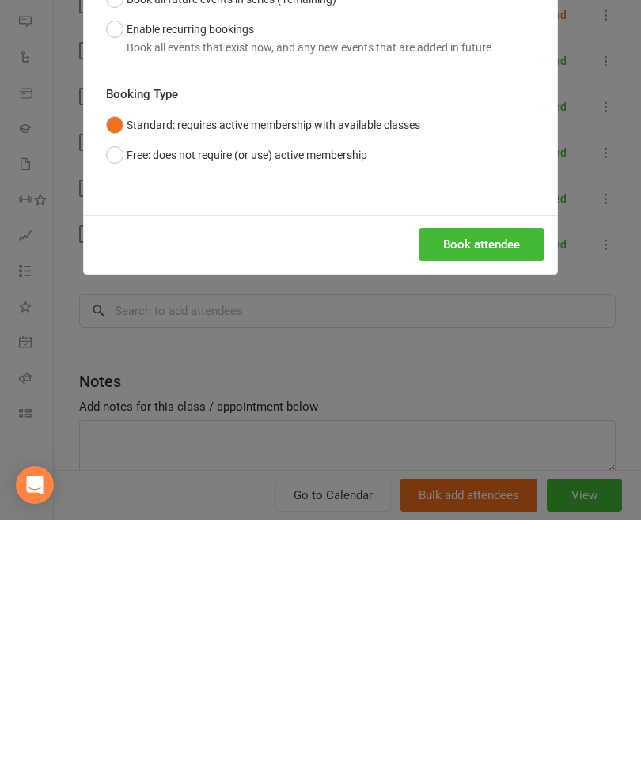
scroll to position [770, 0]
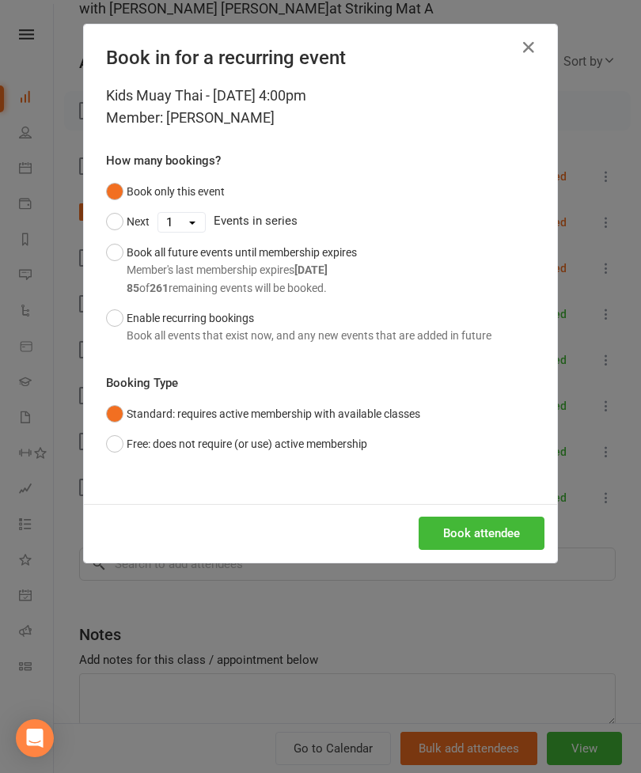
click at [486, 531] on button "Book attendee" at bounding box center [482, 533] width 126 height 33
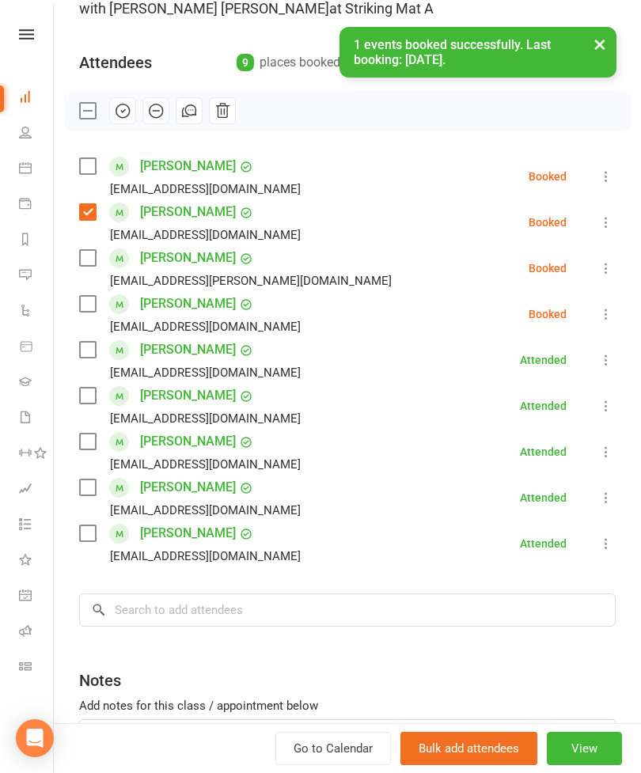
click at [91, 257] on label at bounding box center [87, 258] width 16 height 16
click at [234, 594] on input "search" at bounding box center [347, 610] width 537 height 33
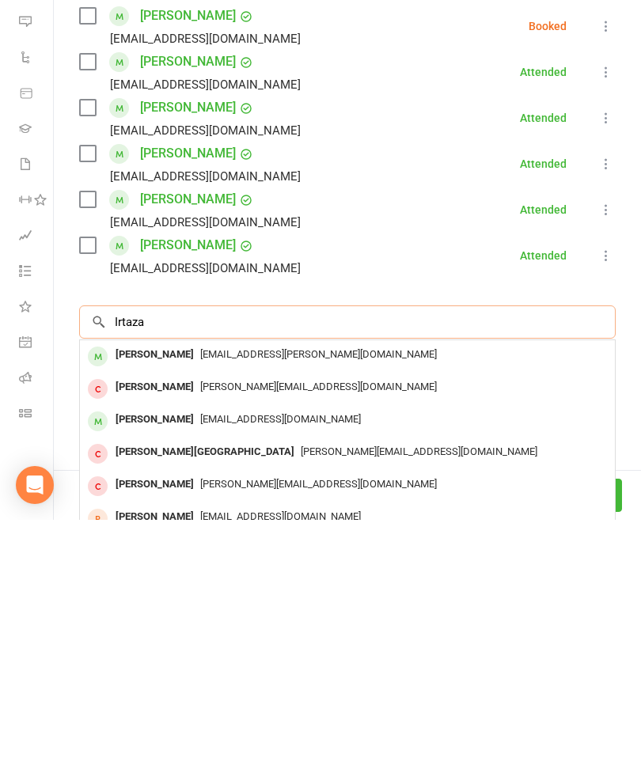
scroll to position [176, 0]
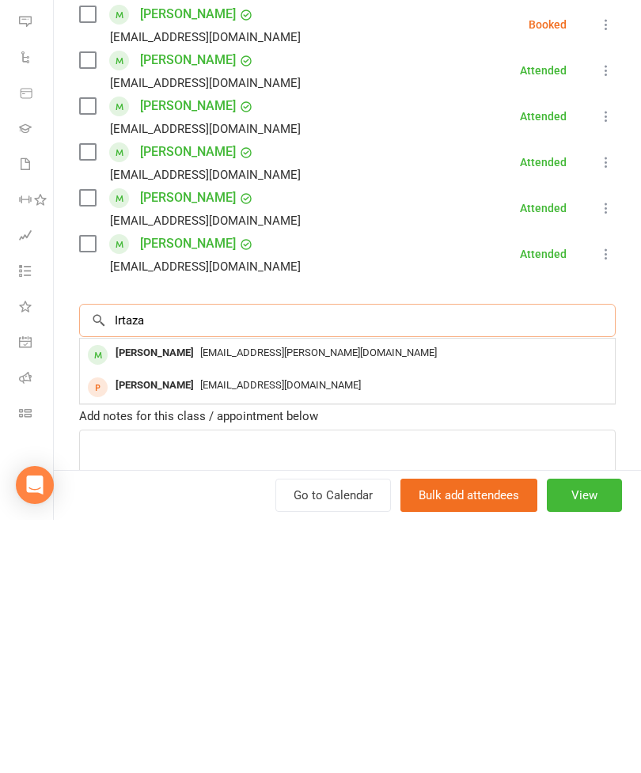
type input "Irtaza"
click at [183, 595] on div "[PERSON_NAME]" at bounding box center [154, 606] width 91 height 23
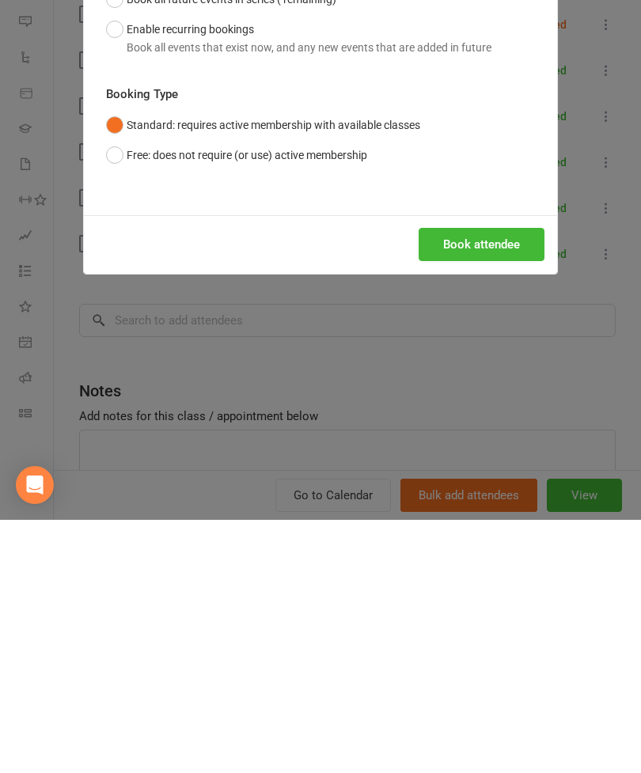
scroll to position [1121, 0]
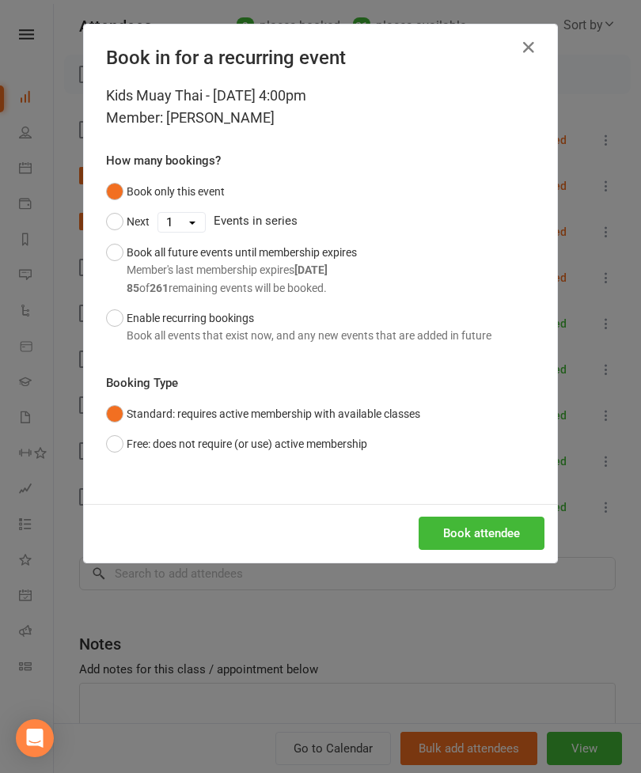
click at [465, 525] on button "Book attendee" at bounding box center [482, 533] width 126 height 33
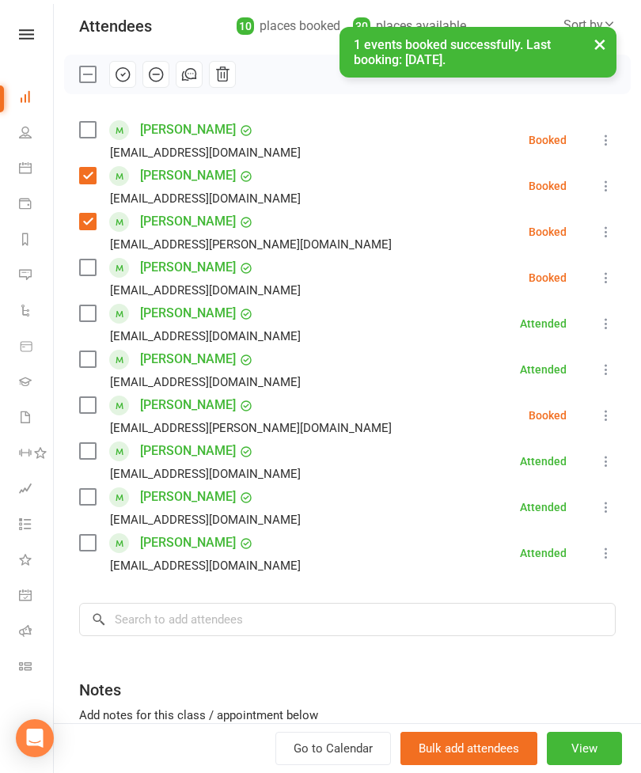
click at [95, 410] on label at bounding box center [87, 405] width 16 height 16
click at [274, 618] on input "search" at bounding box center [347, 619] width 537 height 33
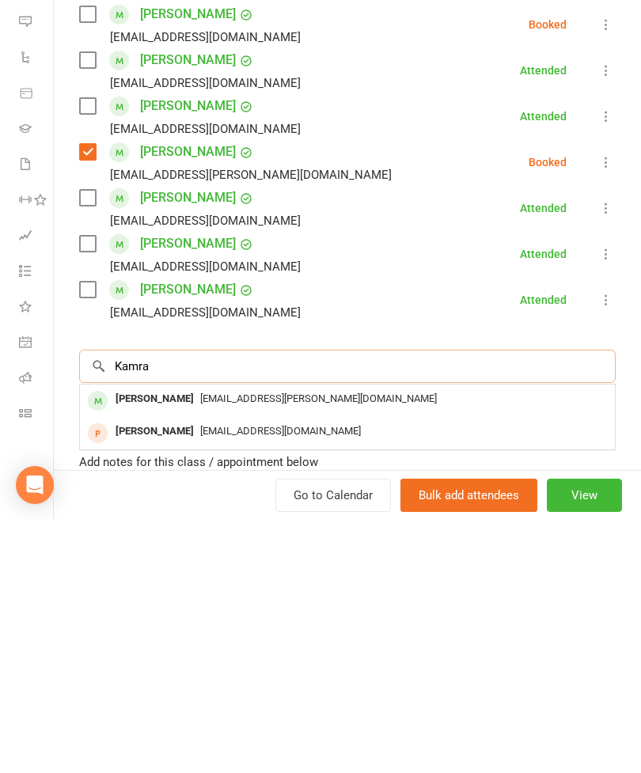
scroll to position [1228, 0]
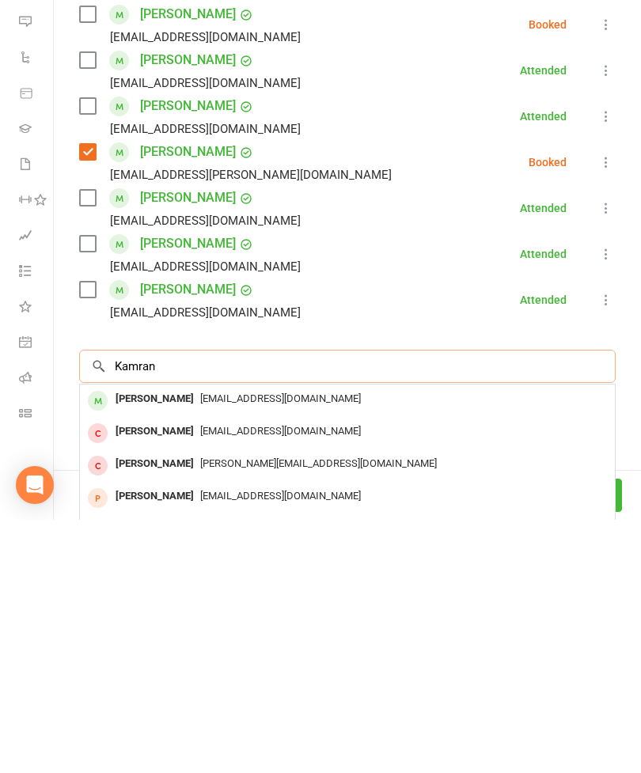
type input "Kamran"
click at [209, 646] on span "[EMAIL_ADDRESS][DOMAIN_NAME]" at bounding box center [280, 652] width 161 height 12
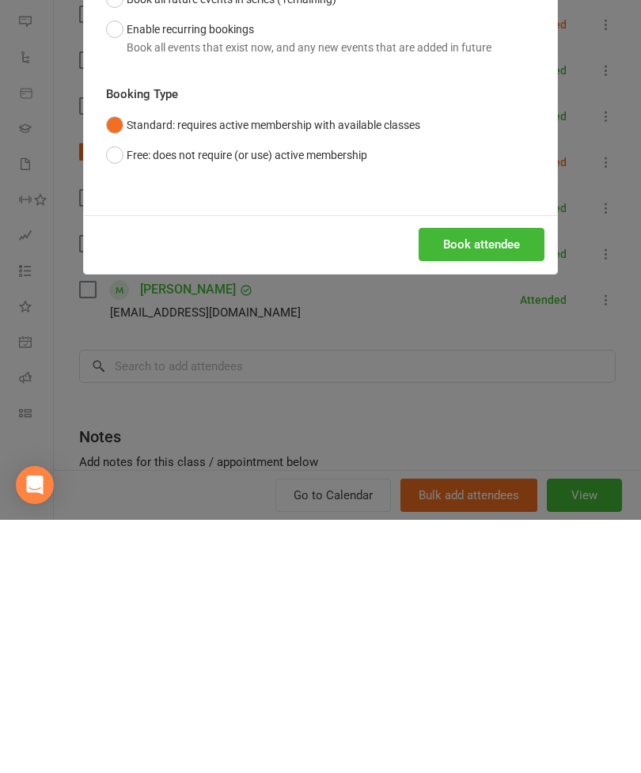
scroll to position [1481, 0]
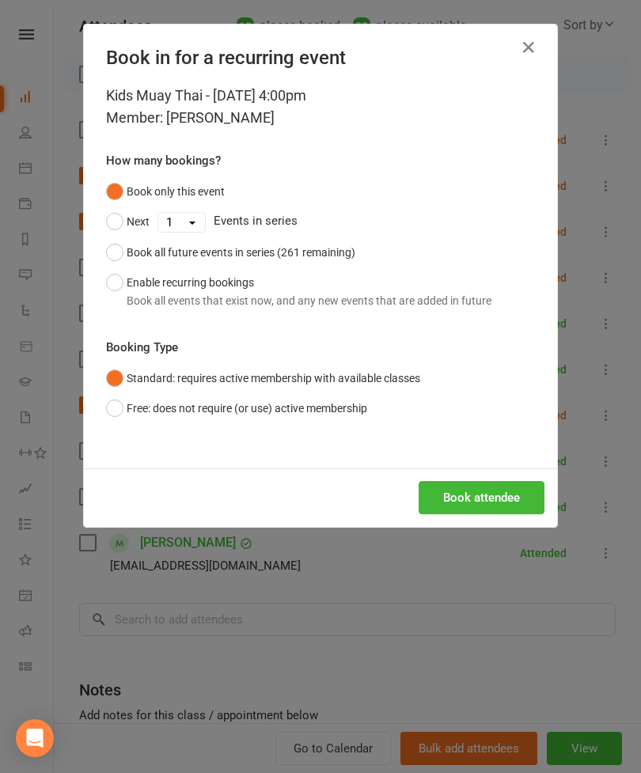
click at [486, 525] on div "Book in for a recurring event Kids Muay Thai - [DATE] 4:00pm Member: [PERSON_NA…" at bounding box center [320, 276] width 475 height 504
click at [506, 503] on button "Book attendee" at bounding box center [482, 497] width 126 height 33
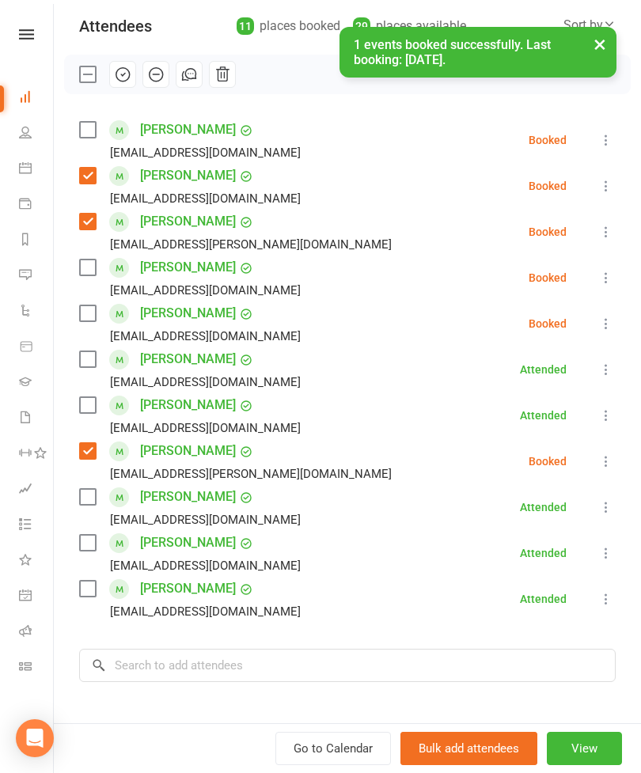
click at [79, 268] on label at bounding box center [87, 268] width 16 height 16
click at [89, 547] on label at bounding box center [87, 543] width 16 height 16
click at [245, 663] on input "search" at bounding box center [347, 665] width 537 height 33
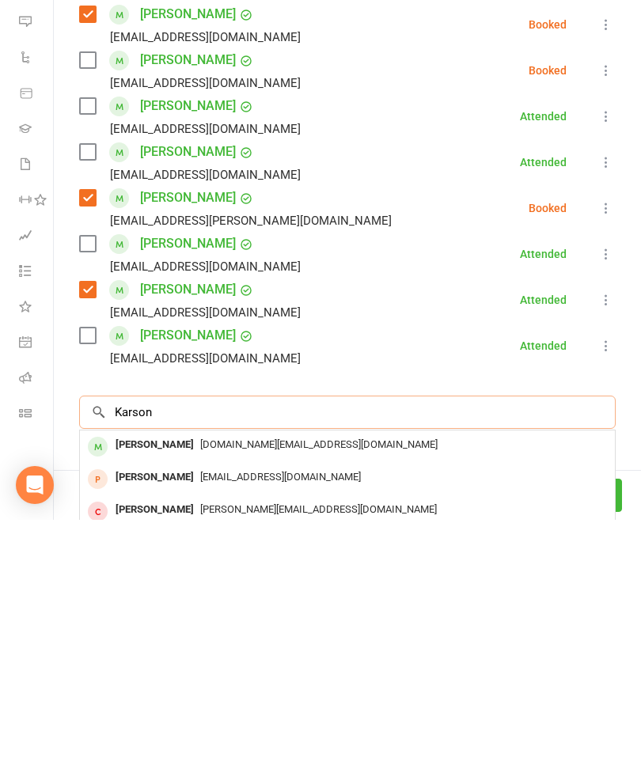
type input "Karson"
click at [165, 687] on div "[PERSON_NAME]" at bounding box center [154, 698] width 91 height 23
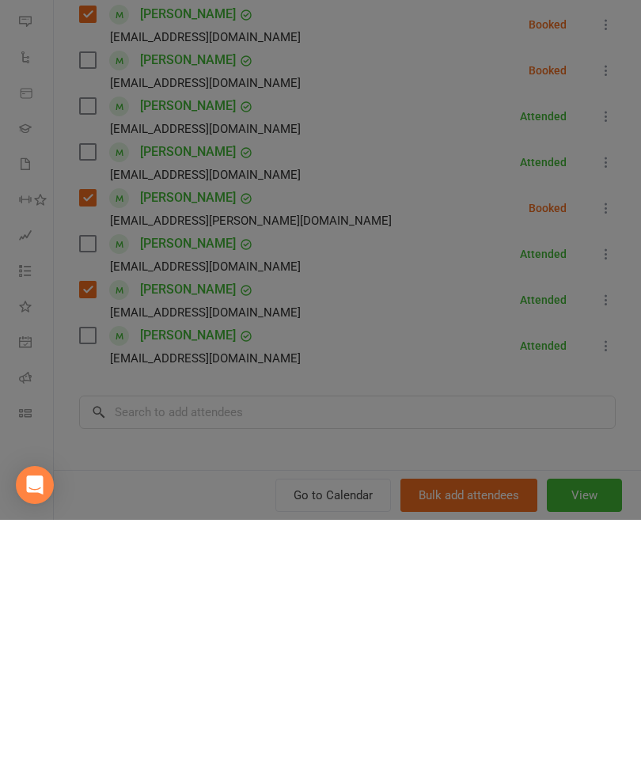
scroll to position [1838, 0]
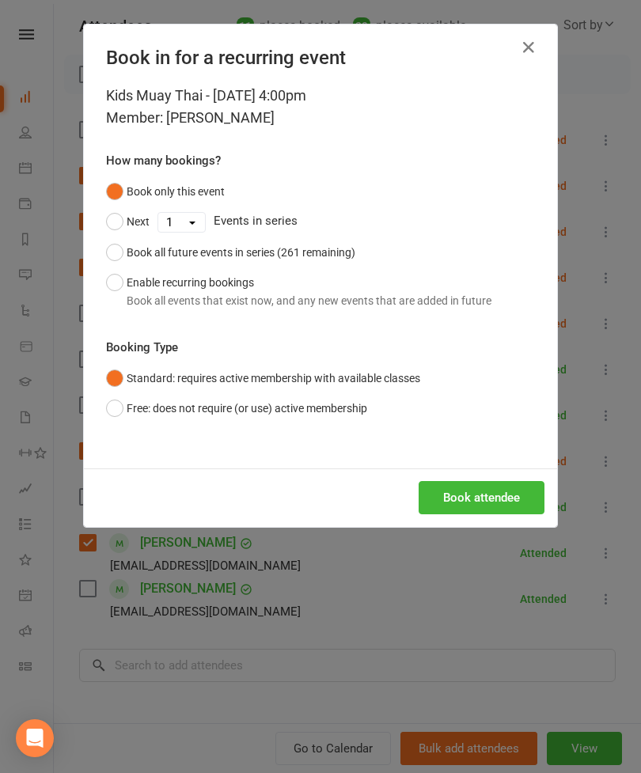
click at [482, 499] on button "Book attendee" at bounding box center [482, 497] width 126 height 33
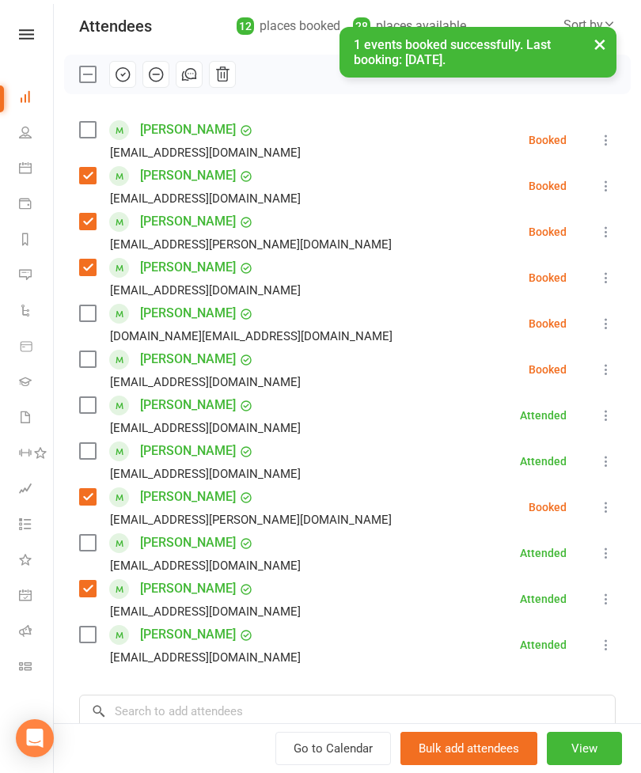
click at [91, 640] on label at bounding box center [87, 635] width 16 height 16
click at [87, 316] on label at bounding box center [87, 314] width 16 height 16
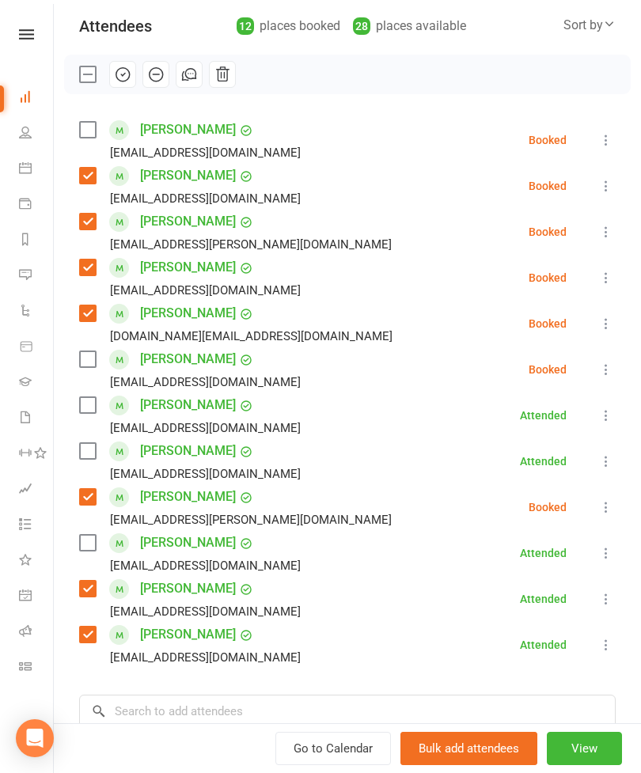
click at [86, 551] on label at bounding box center [87, 543] width 16 height 16
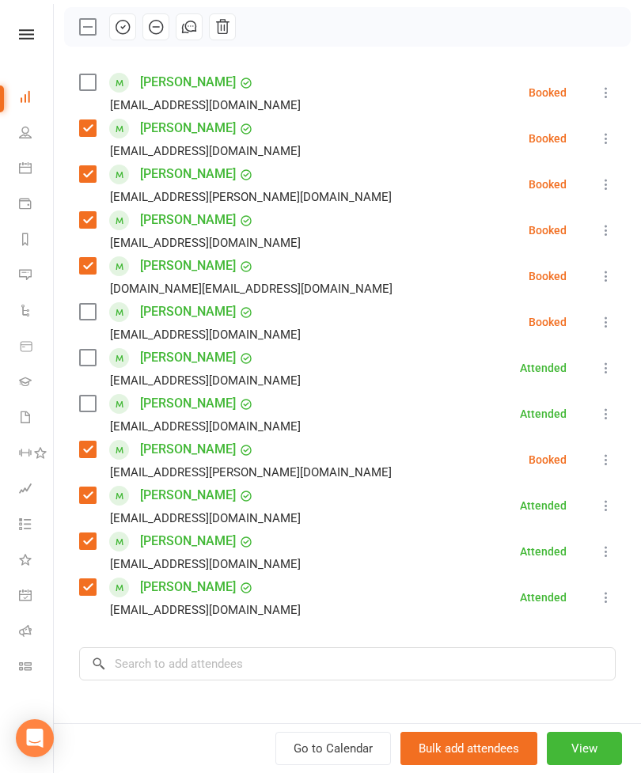
scroll to position [239, 0]
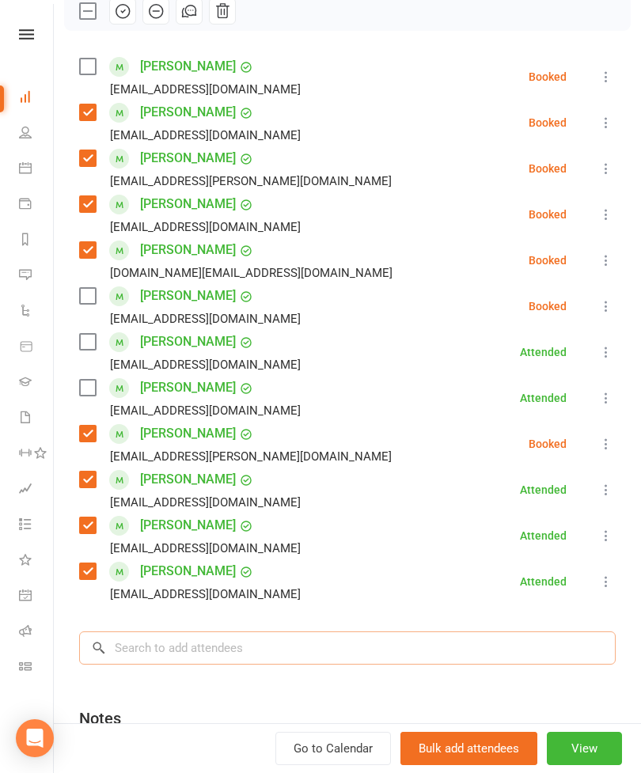
click at [245, 643] on input "search" at bounding box center [347, 648] width 537 height 33
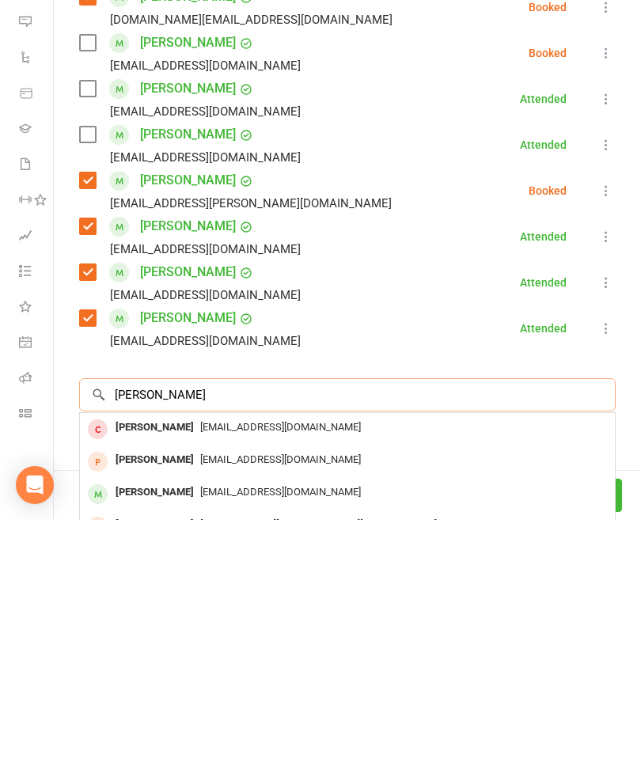
type input "[PERSON_NAME]"
click at [162, 735] on div "[PERSON_NAME]" at bounding box center [154, 746] width 91 height 23
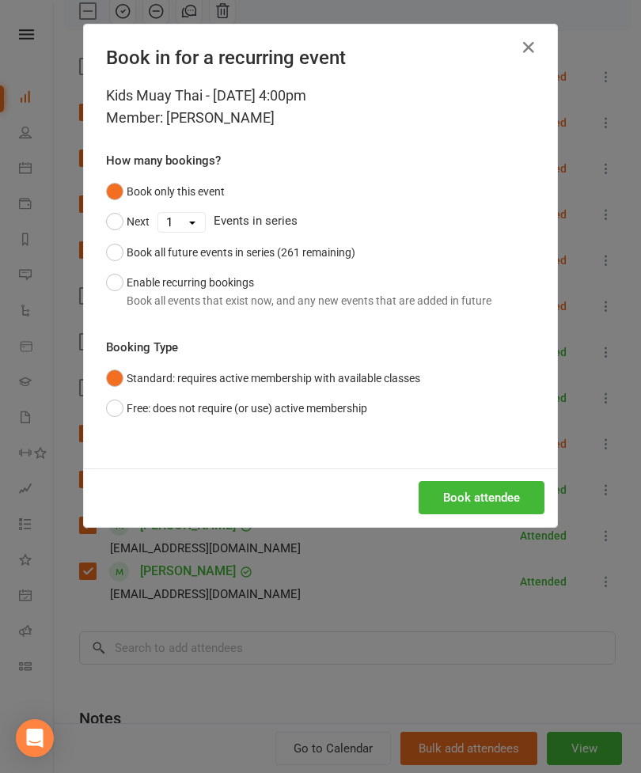
click at [523, 501] on button "Book attendee" at bounding box center [482, 497] width 126 height 33
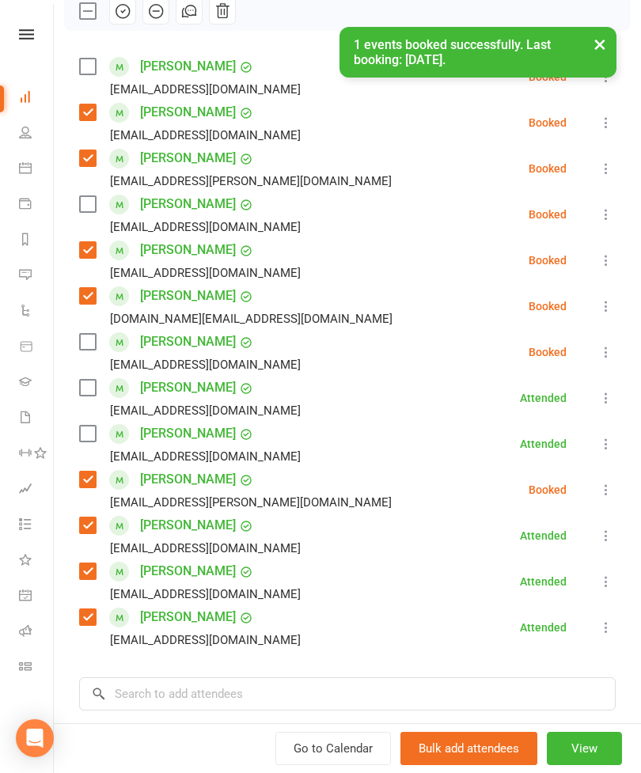
click at [85, 212] on label at bounding box center [87, 204] width 16 height 16
click at [84, 441] on label at bounding box center [87, 434] width 16 height 16
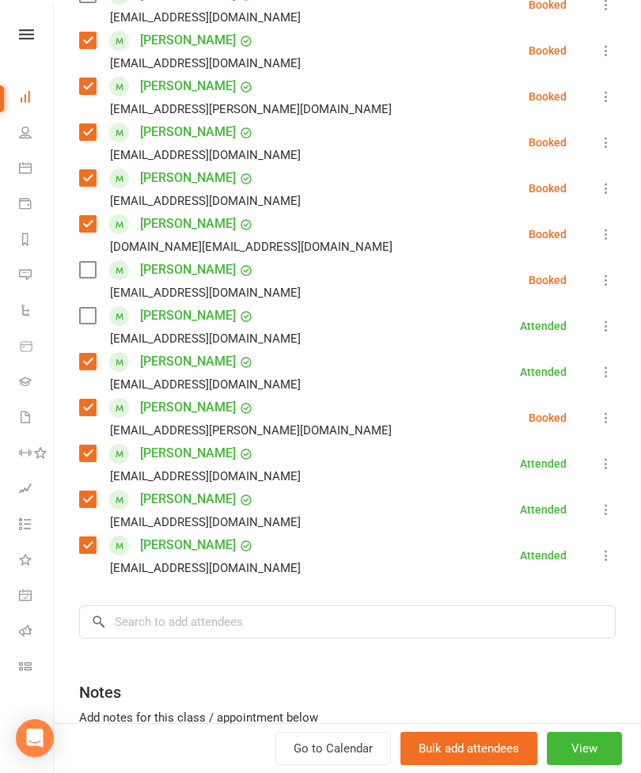
scroll to position [416, 0]
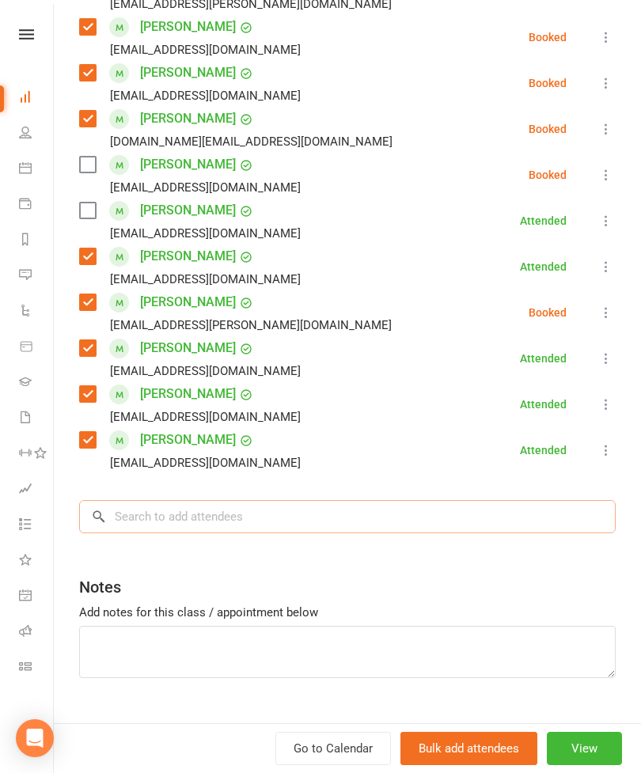
click at [336, 530] on input "search" at bounding box center [347, 516] width 537 height 33
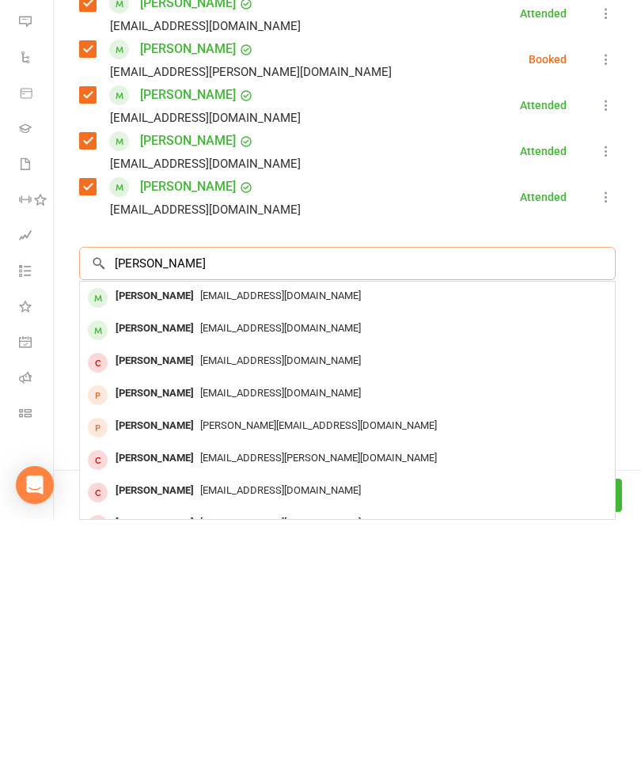
type input "[PERSON_NAME]"
click at [164, 538] on div "[PERSON_NAME]" at bounding box center [154, 549] width 91 height 23
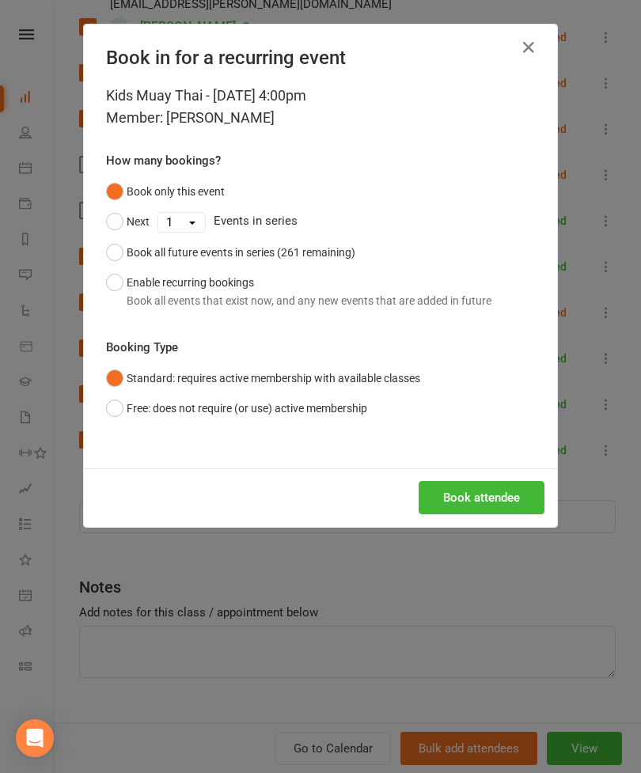
click at [484, 499] on button "Book attendee" at bounding box center [482, 497] width 126 height 33
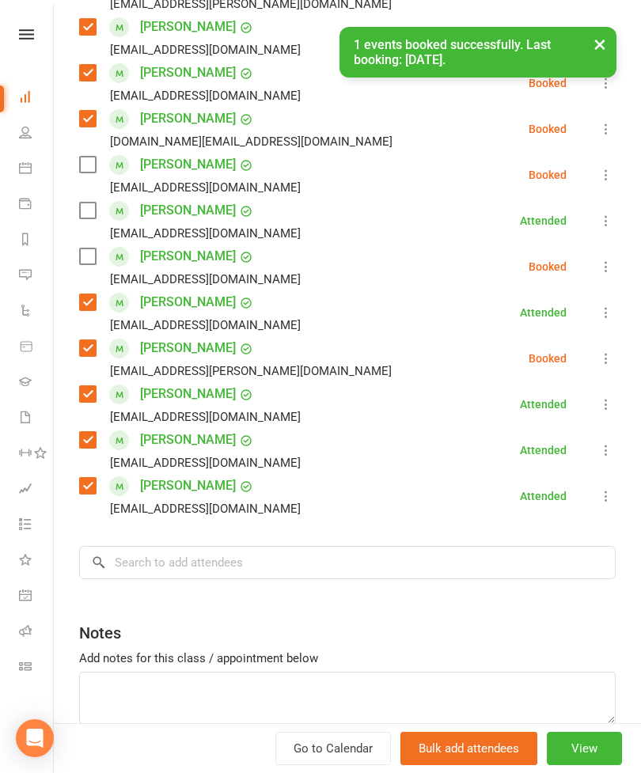
click at [90, 264] on label at bounding box center [87, 257] width 16 height 16
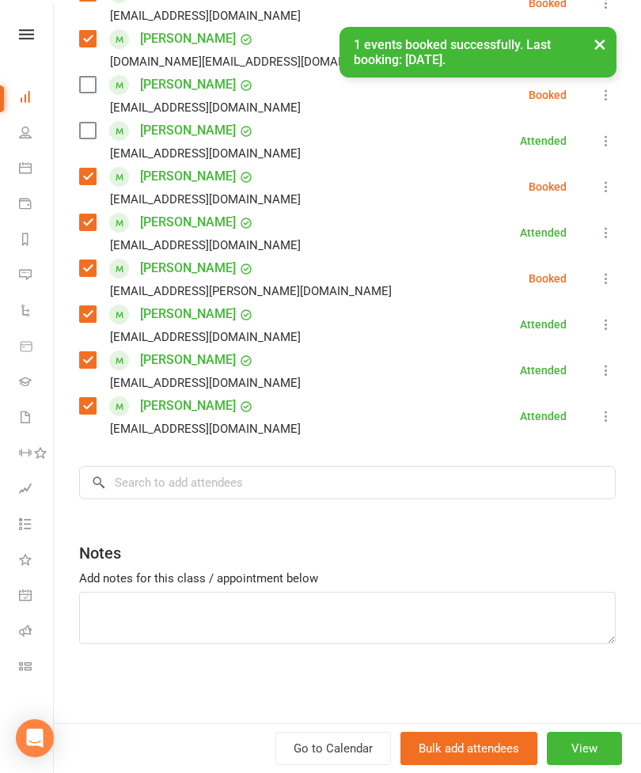
scroll to position [496, 0]
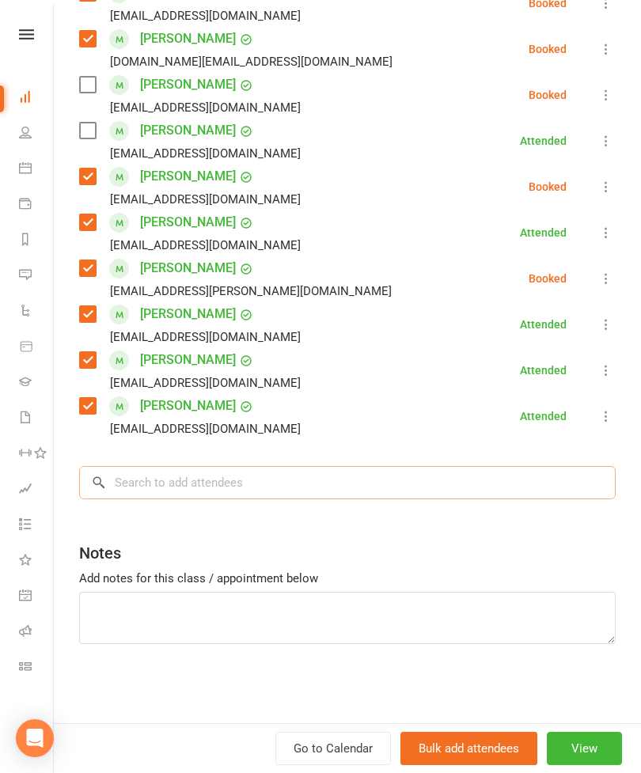
click at [262, 477] on input "search" at bounding box center [347, 482] width 537 height 33
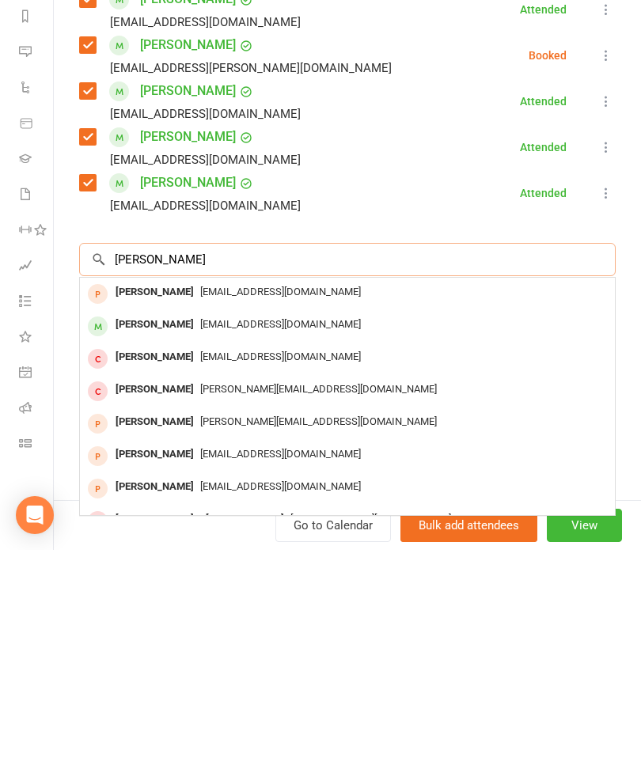
type input "[PERSON_NAME]"
click at [160, 537] on div "[PERSON_NAME]" at bounding box center [154, 548] width 91 height 23
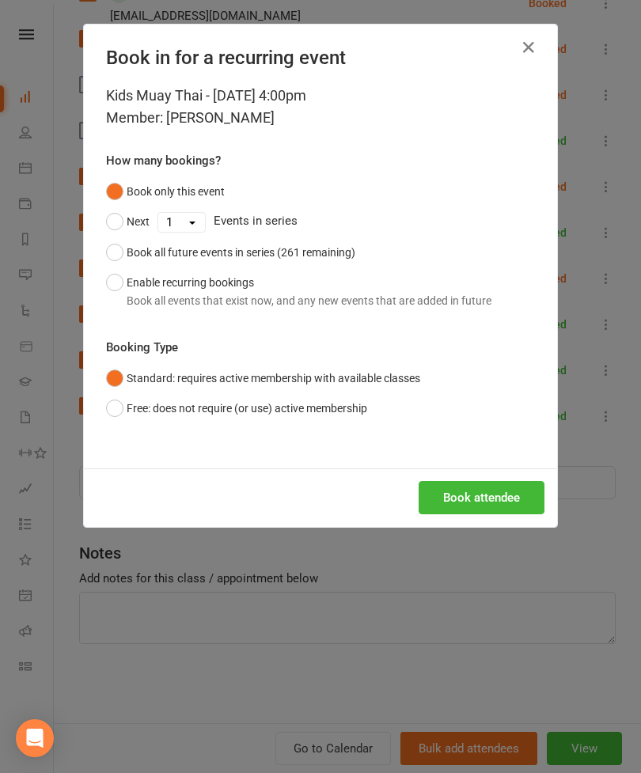
click at [504, 501] on button "Book attendee" at bounding box center [482, 497] width 126 height 33
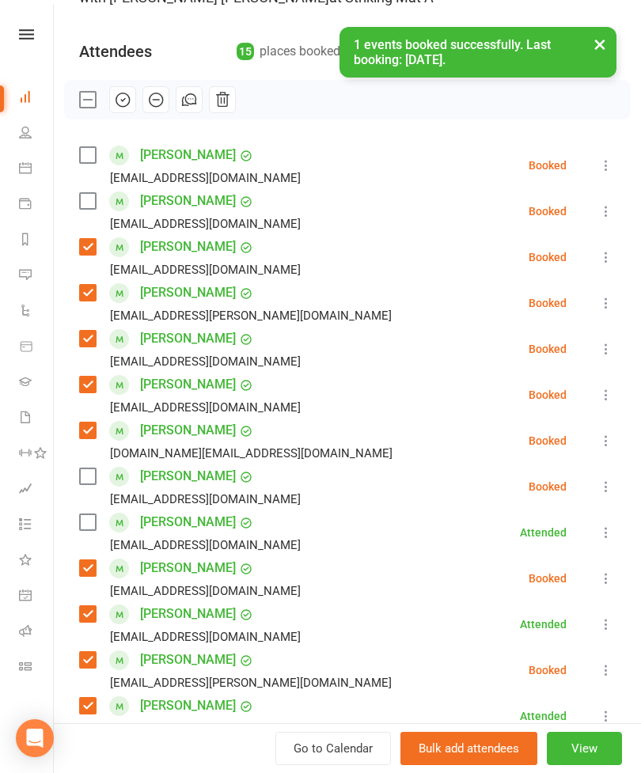
scroll to position [121, 0]
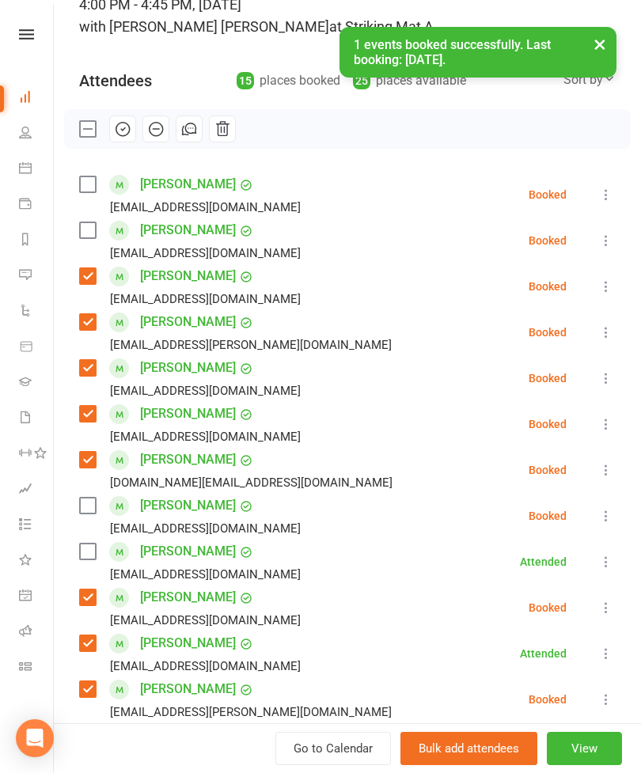
click at [80, 229] on label at bounding box center [87, 230] width 16 height 16
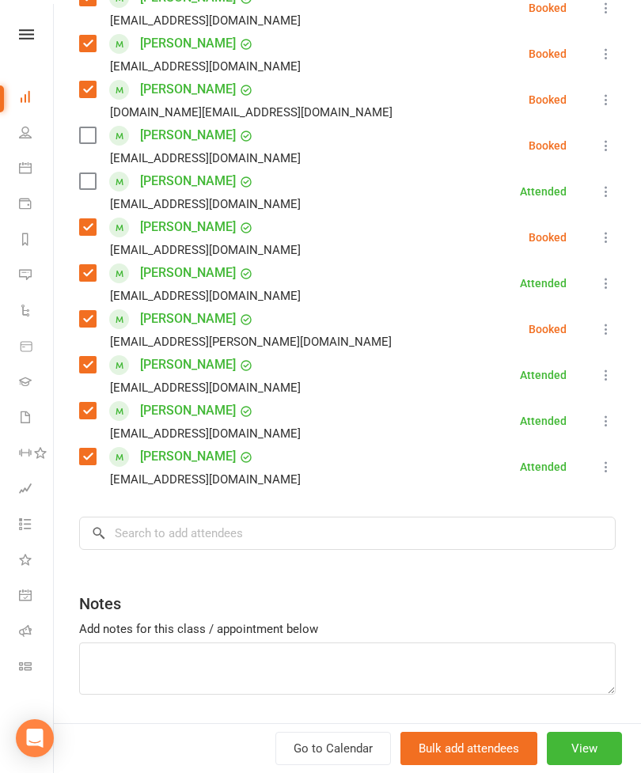
scroll to position [490, 0]
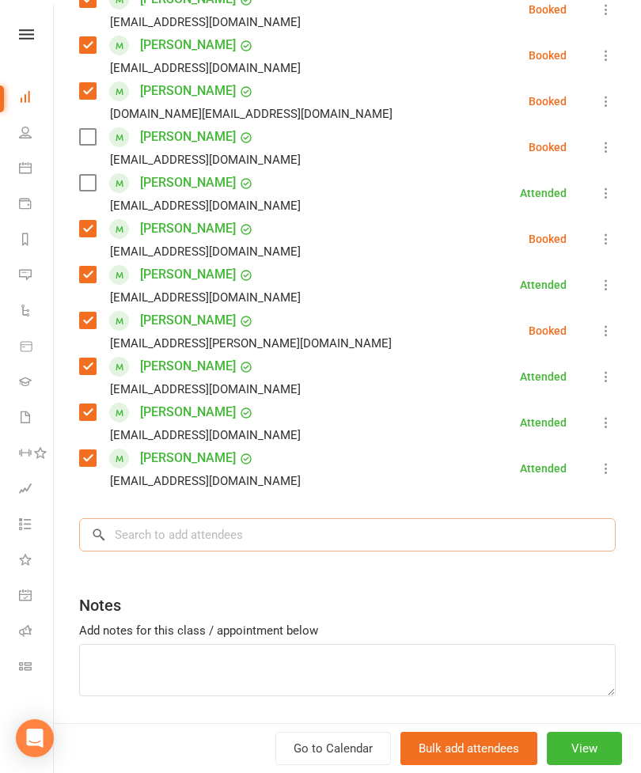
click at [249, 550] on input "search" at bounding box center [347, 534] width 537 height 33
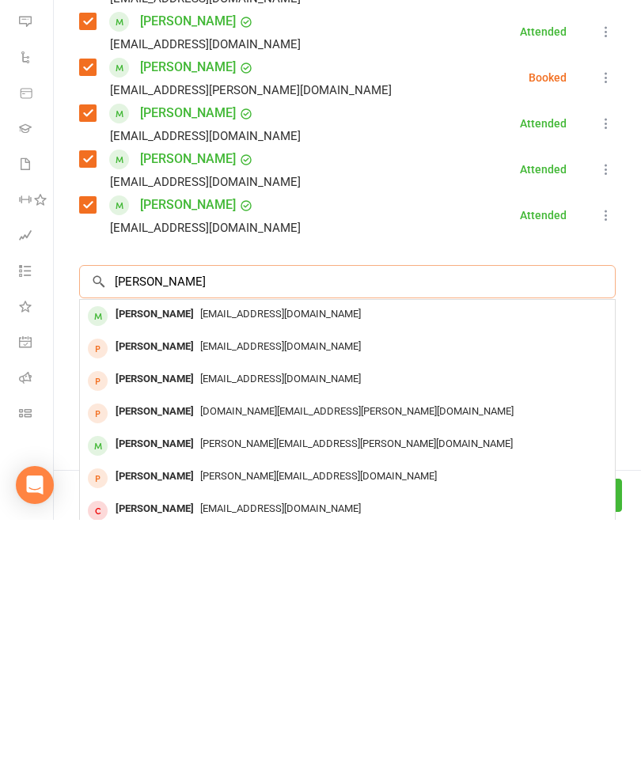
type input "[PERSON_NAME]"
click at [200, 561] on span "[EMAIL_ADDRESS][DOMAIN_NAME]" at bounding box center [280, 567] width 161 height 12
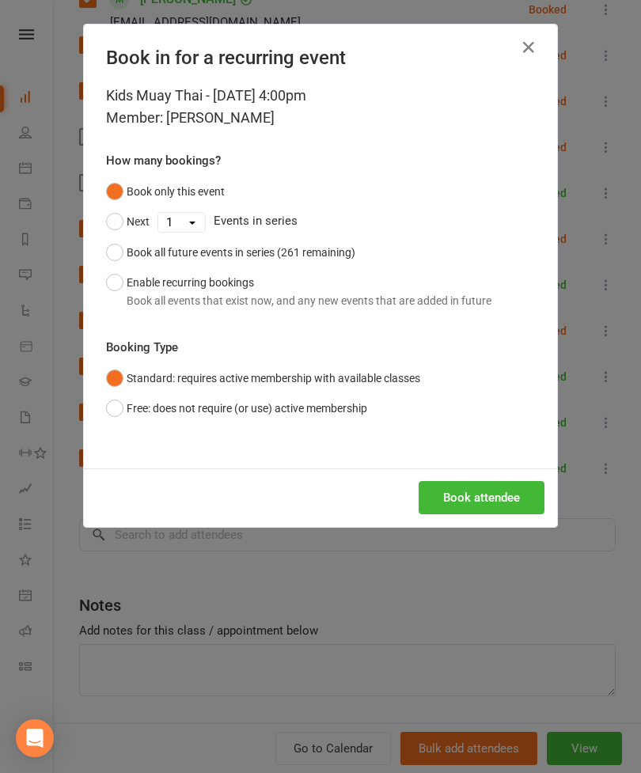
click at [492, 500] on button "Book attendee" at bounding box center [482, 497] width 126 height 33
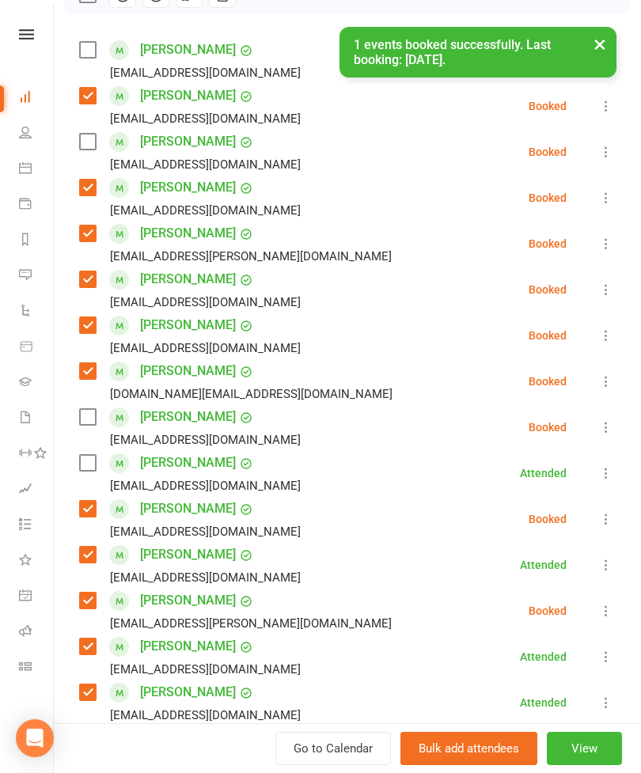
scroll to position [191, 0]
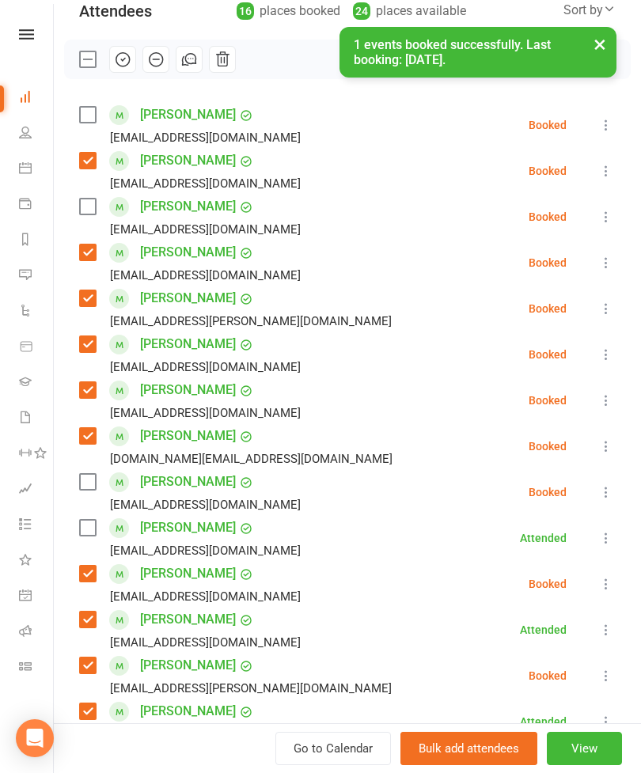
click at [94, 211] on label at bounding box center [87, 207] width 16 height 16
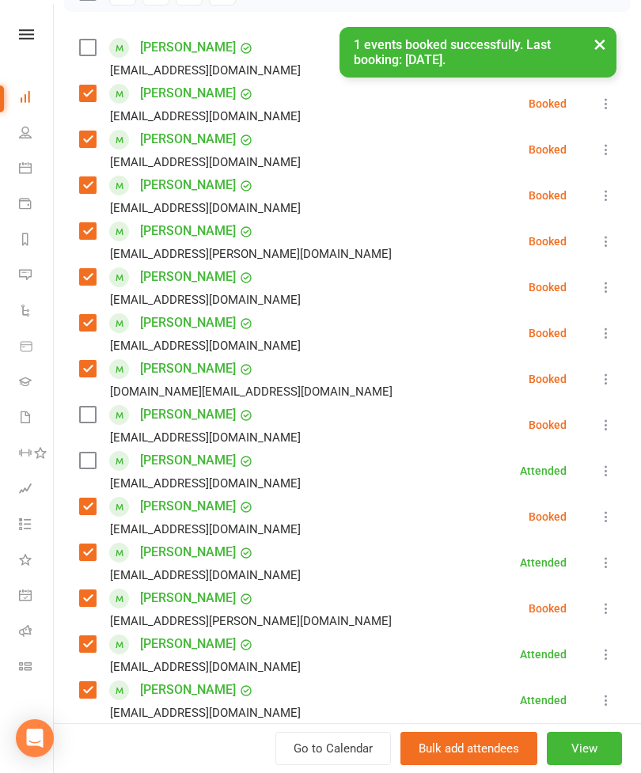
scroll to position [283, 0]
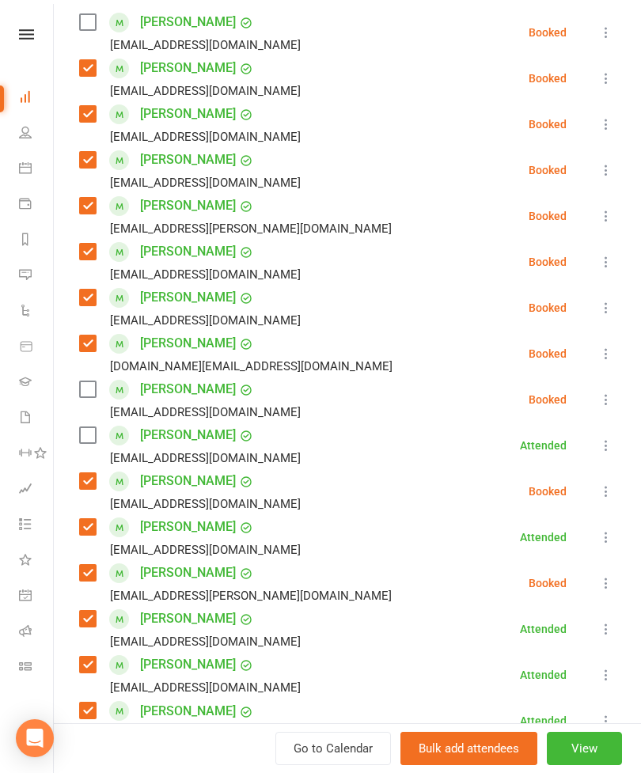
click at [95, 432] on label at bounding box center [87, 435] width 16 height 16
click at [93, 388] on label at bounding box center [87, 390] width 16 height 16
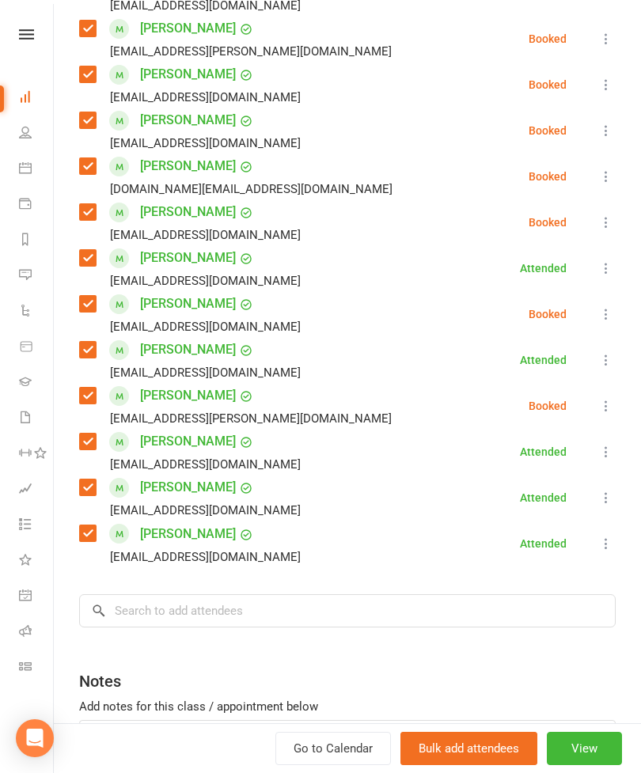
scroll to position [543, 0]
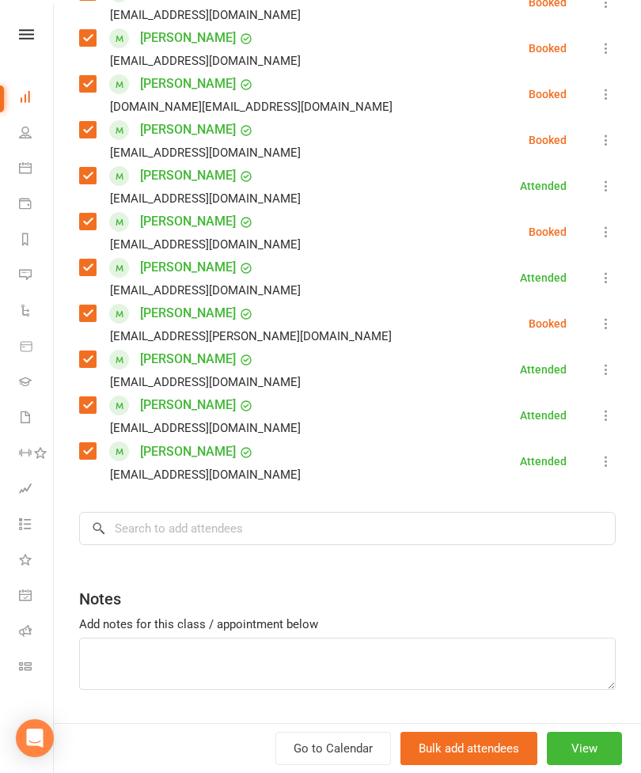
click at [256, 570] on div "Class kiosk mode Roll call 4:00 PM - 4:45 PM, [DATE] with [PERSON_NAME] [PERSON…" at bounding box center [347, 146] width 587 height 1247
click at [279, 543] on input "search" at bounding box center [347, 528] width 537 height 33
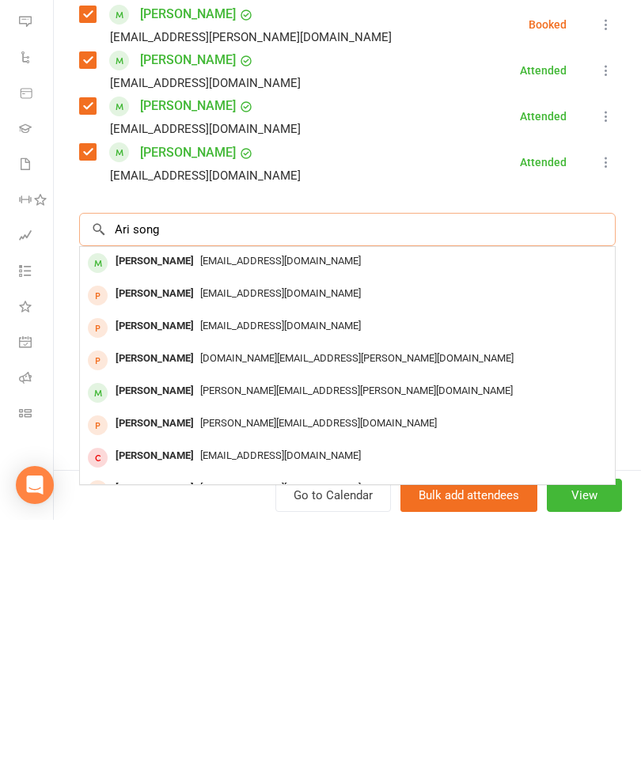
scroll to position [589, 0]
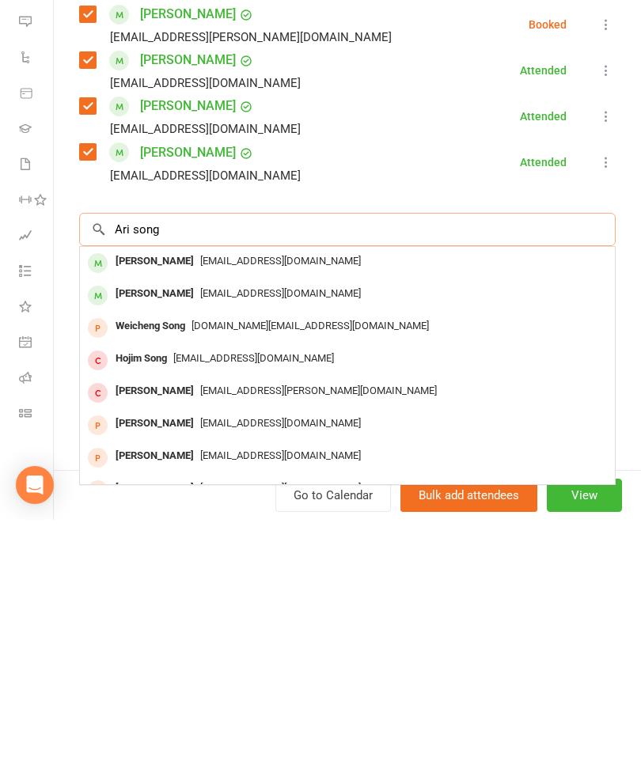
type input "Ari song"
click at [200, 508] on span "[EMAIL_ADDRESS][DOMAIN_NAME]" at bounding box center [280, 514] width 161 height 12
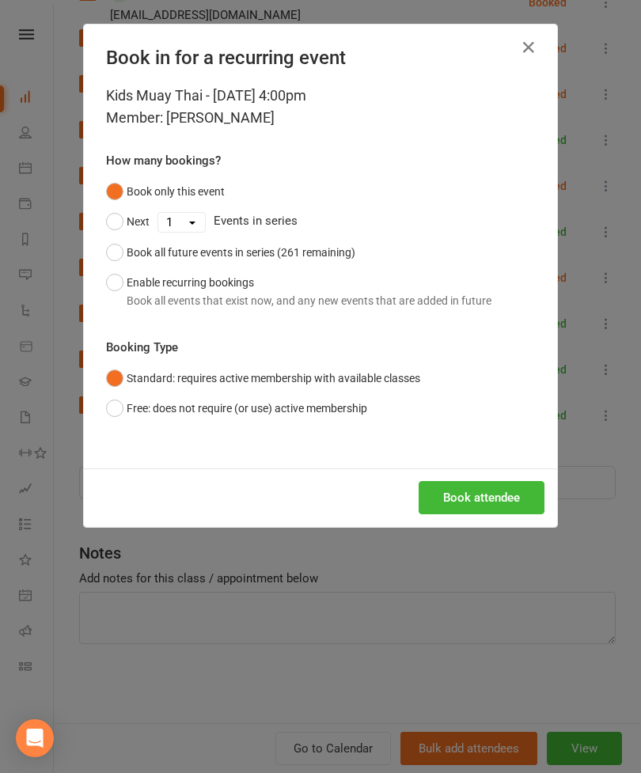
click at [457, 490] on button "Book attendee" at bounding box center [482, 497] width 126 height 33
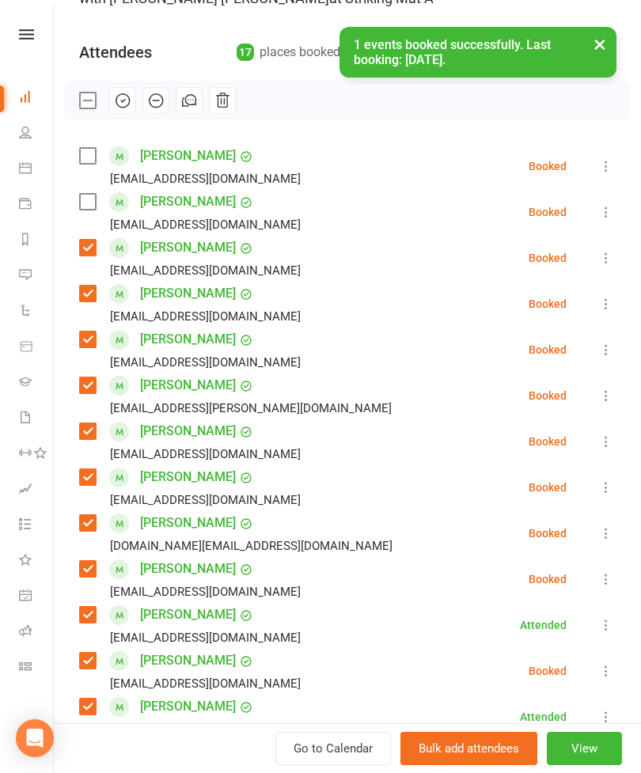
scroll to position [151, 0]
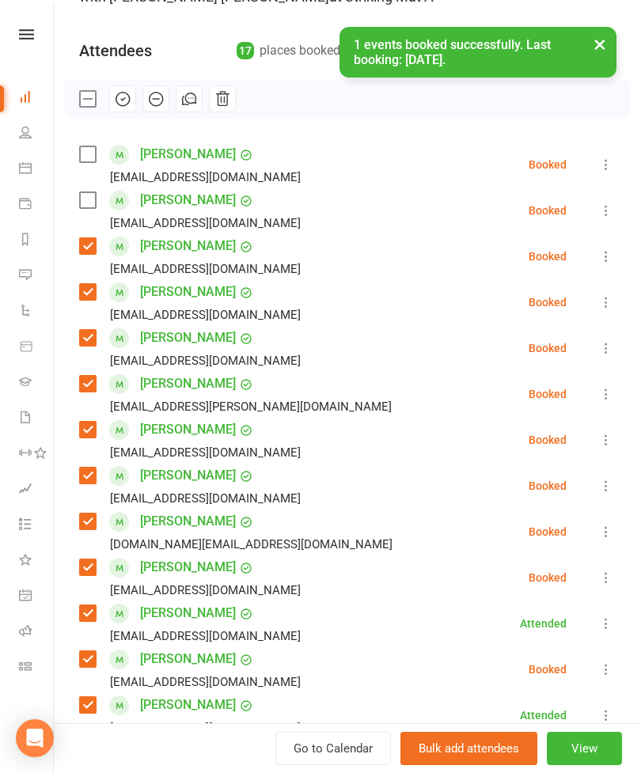
click at [86, 161] on label at bounding box center [87, 154] width 16 height 16
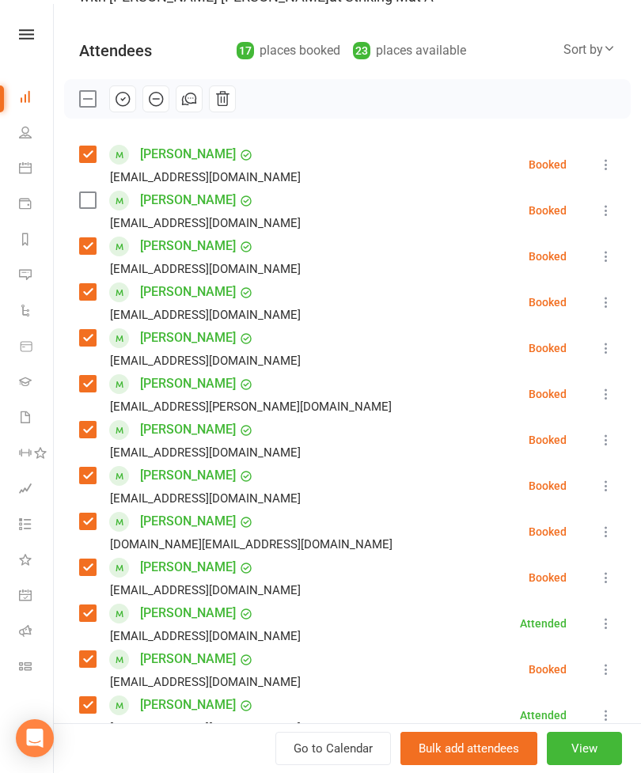
click at [83, 194] on label at bounding box center [87, 200] width 16 height 16
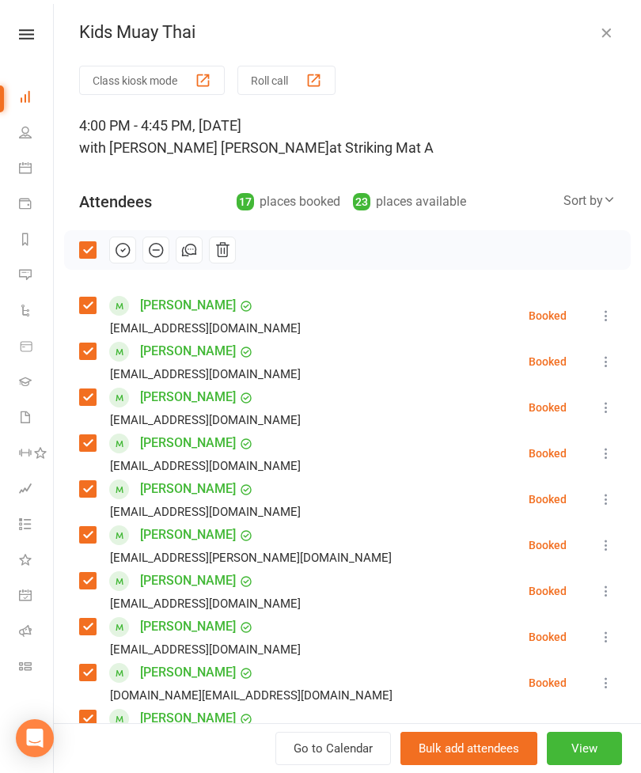
scroll to position [0, 0]
click at [115, 263] on button "button" at bounding box center [122, 250] width 27 height 27
